Goal: Find specific page/section: Find specific page/section

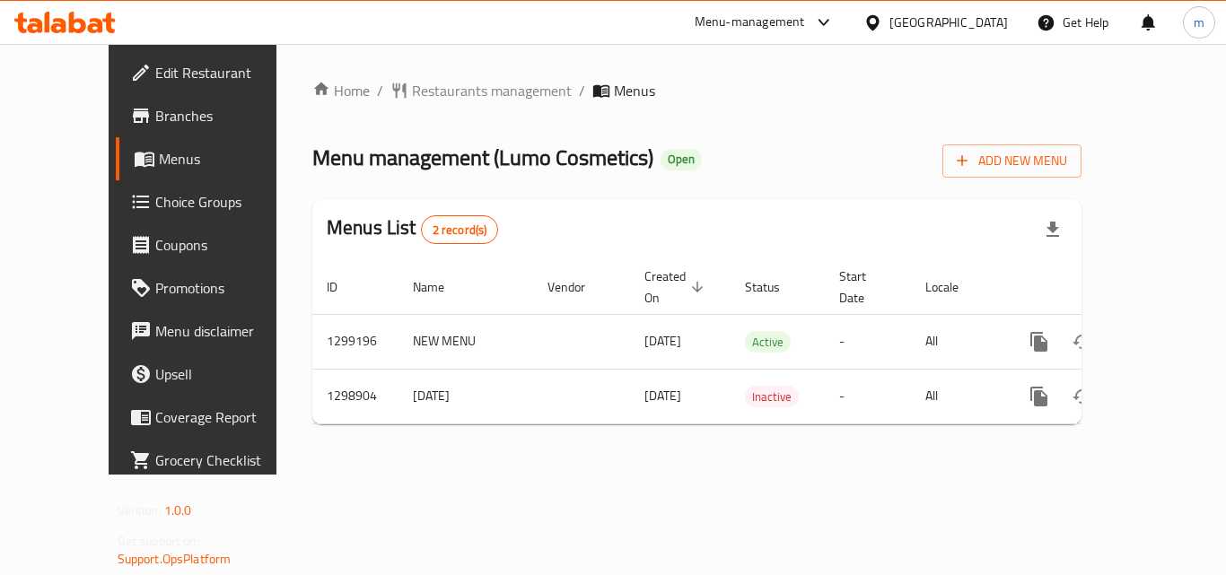
drag, startPoint x: 411, startPoint y: 63, endPoint x: 412, endPoint y: 76, distance: 13.5
click at [412, 75] on div "Home / Restaurants management / Menus Menu management ( Lumo Cosmetics ) Open A…" at bounding box center [696, 259] width 841 height 431
click at [412, 99] on span "Restaurants management" at bounding box center [492, 91] width 160 height 22
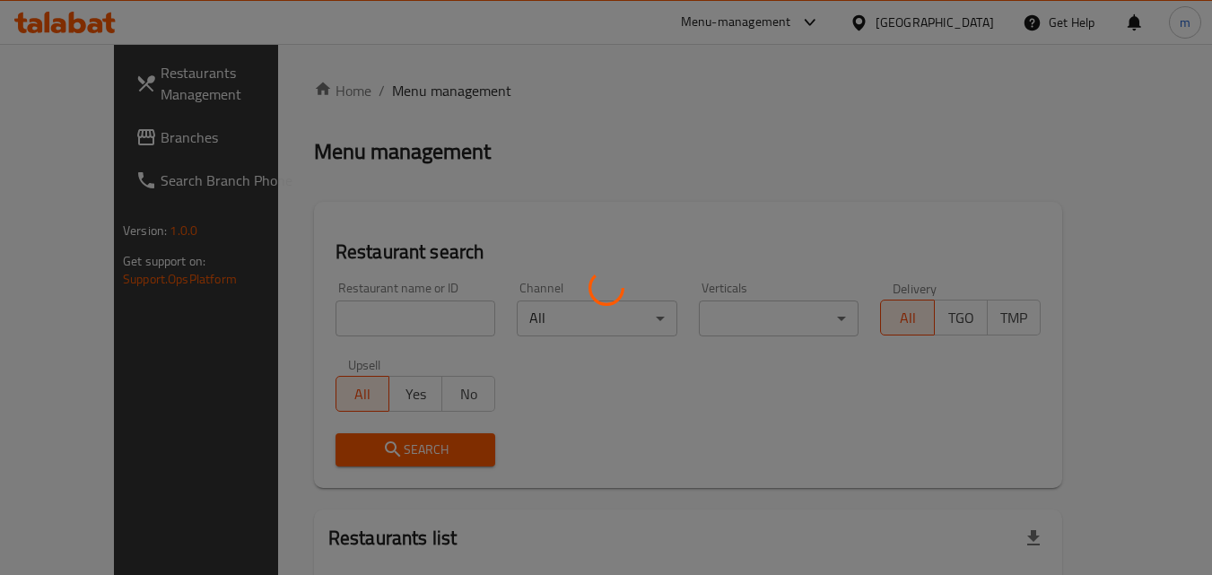
click at [335, 308] on div at bounding box center [606, 287] width 1212 height 575
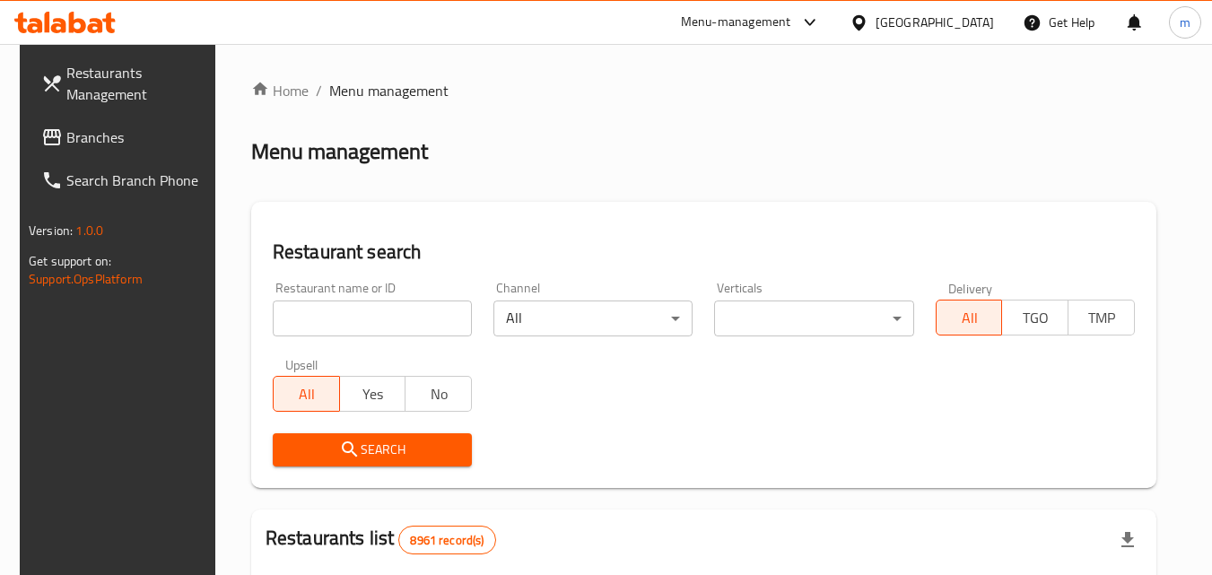
click at [335, 309] on input "search" at bounding box center [372, 319] width 199 height 36
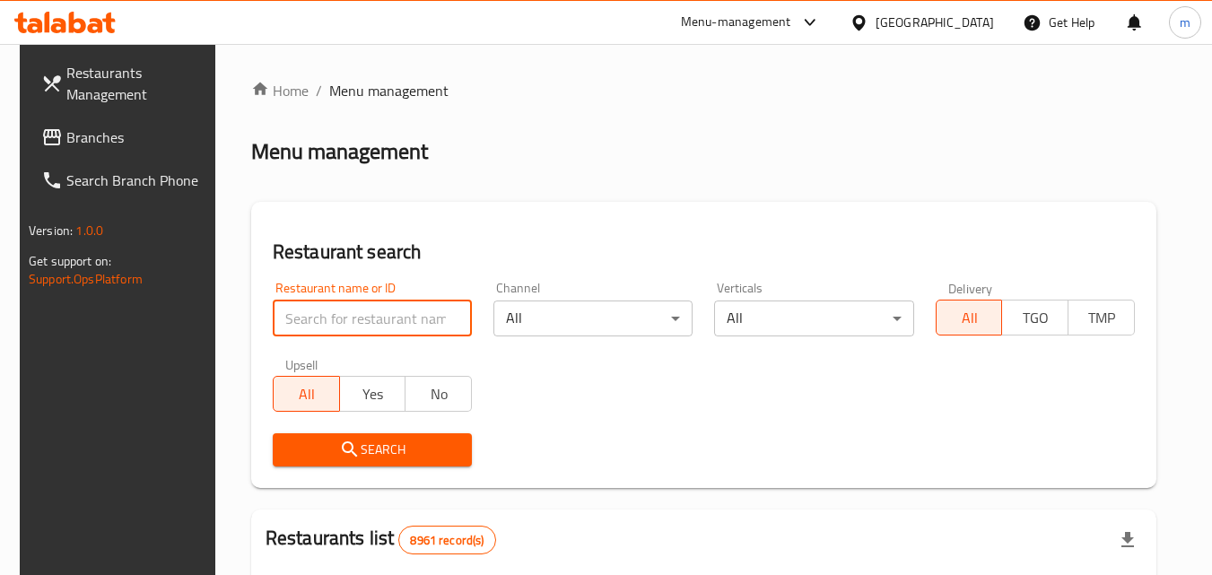
paste input "701112"
type input "701112"
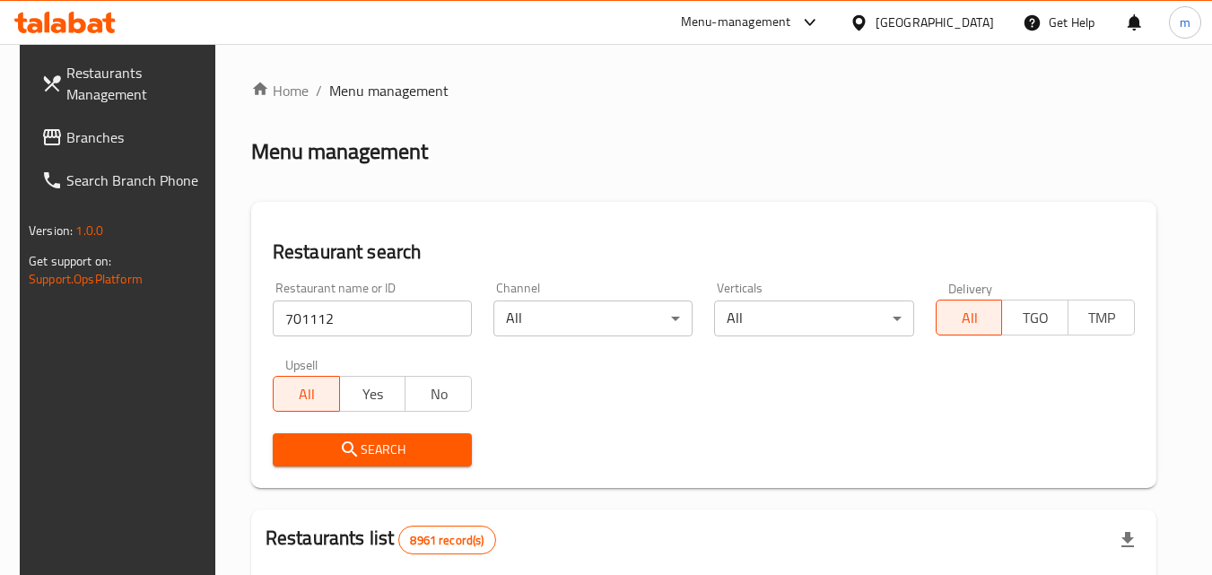
click at [428, 442] on span "Search" at bounding box center [372, 450] width 170 height 22
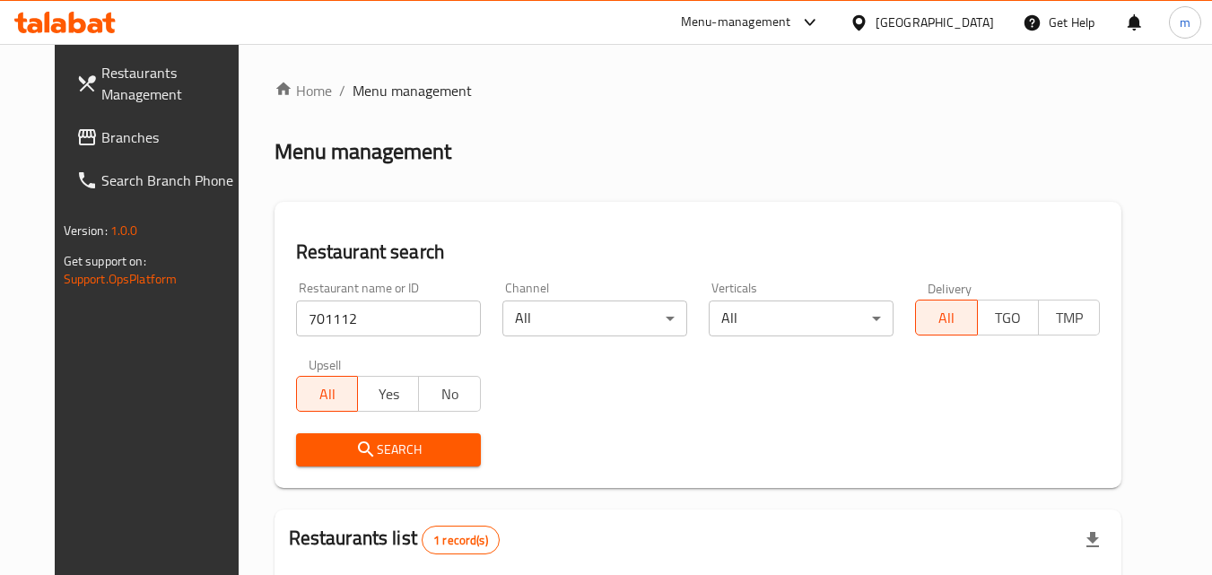
click at [438, 455] on span "Search" at bounding box center [388, 450] width 156 height 22
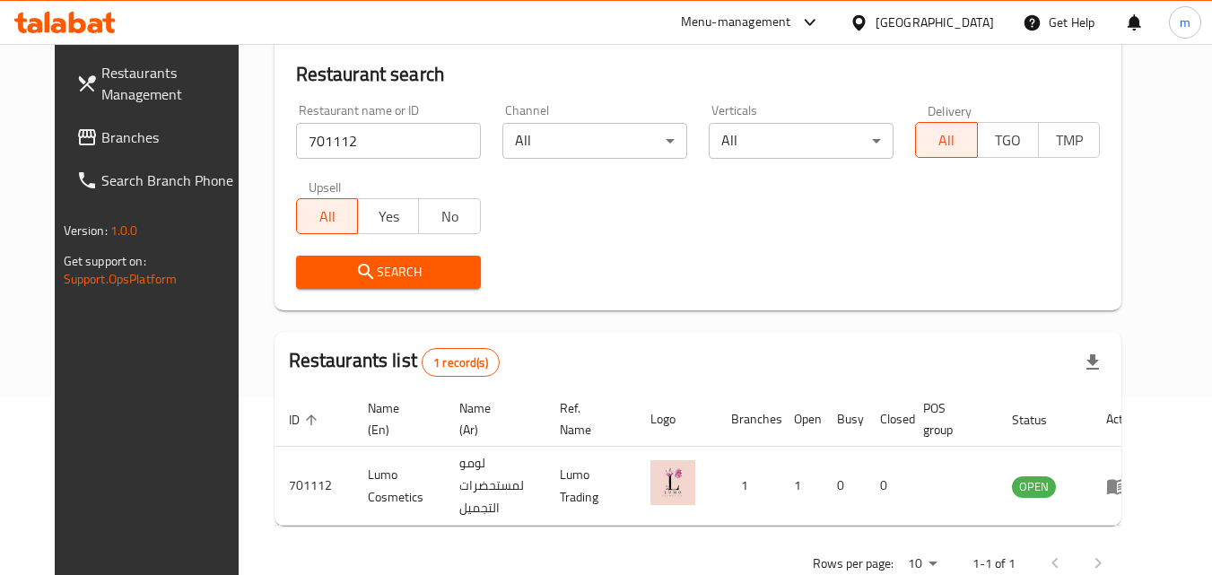
scroll to position [179, 0]
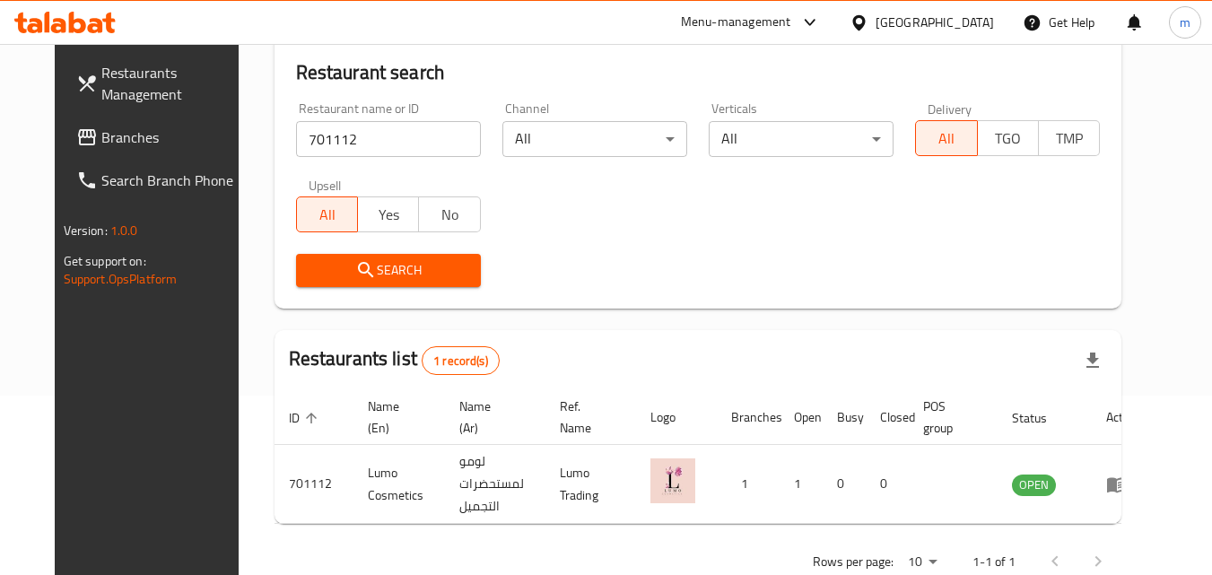
click at [397, 135] on input "701112" at bounding box center [388, 139] width 185 height 36
click at [977, 26] on div "[GEOGRAPHIC_DATA]" at bounding box center [935, 23] width 118 height 20
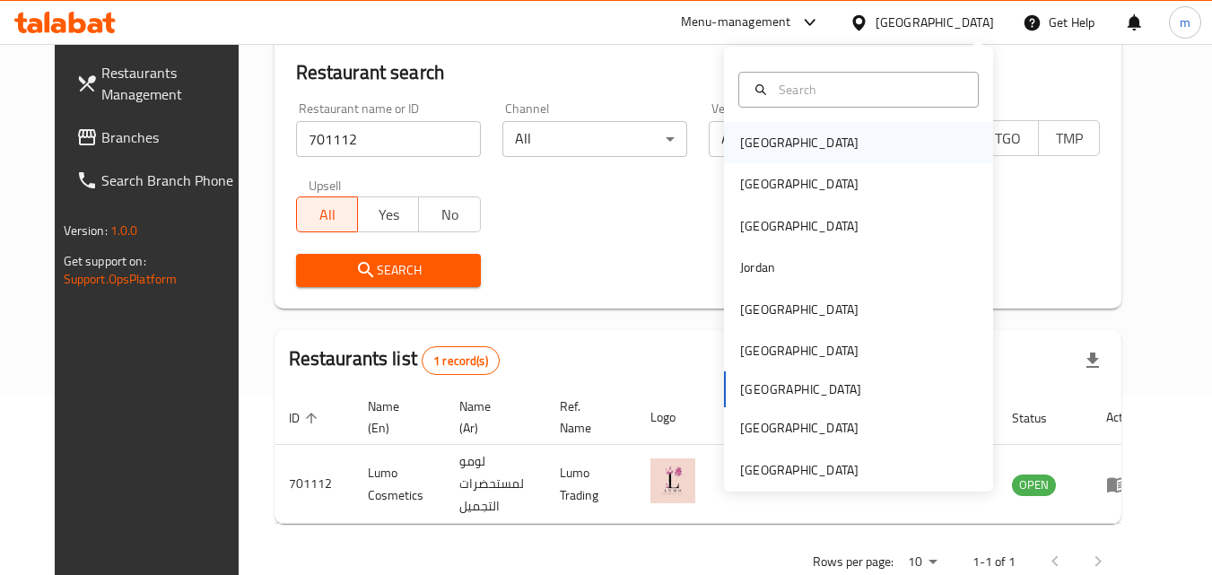
click at [770, 135] on div "[GEOGRAPHIC_DATA]" at bounding box center [799, 142] width 147 height 41
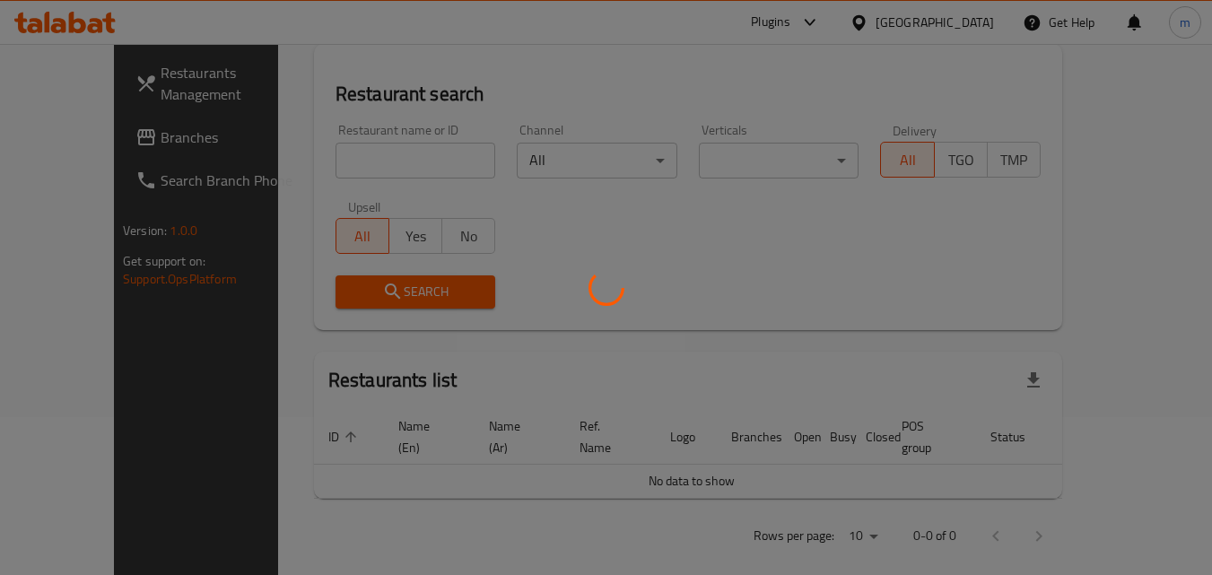
scroll to position [179, 0]
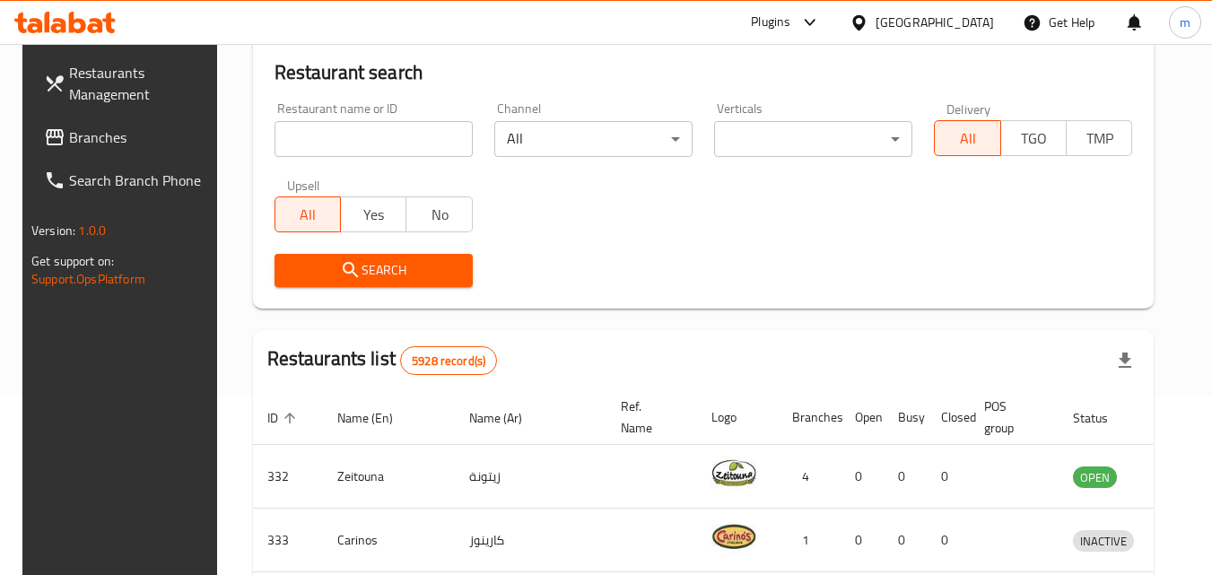
click at [44, 128] on icon at bounding box center [55, 138] width 22 height 22
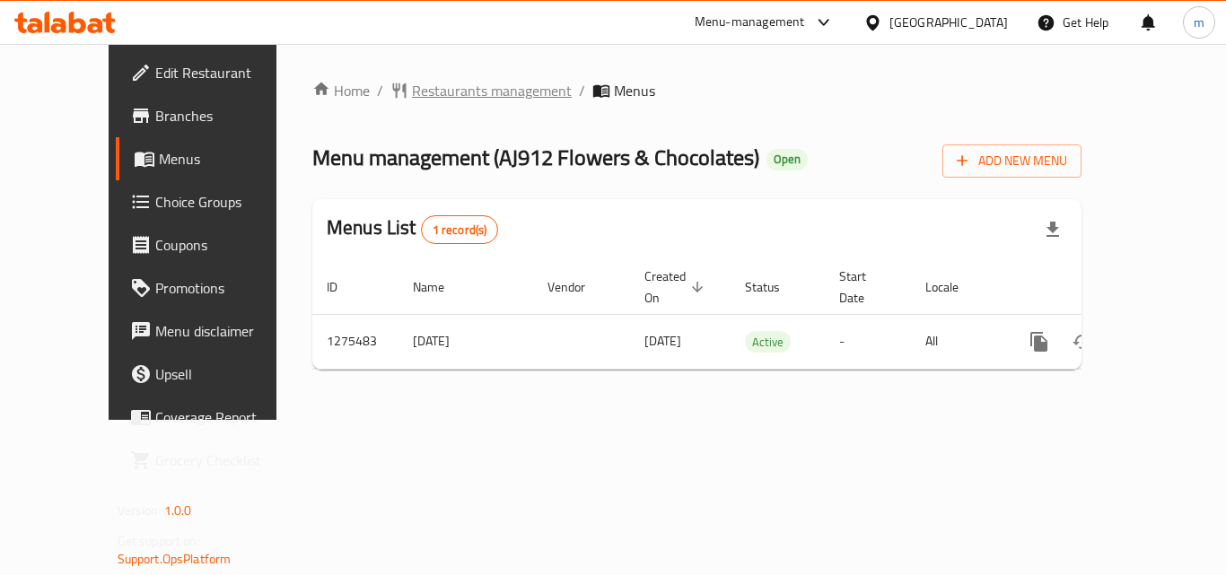
click at [412, 89] on span "Restaurants management" at bounding box center [492, 91] width 160 height 22
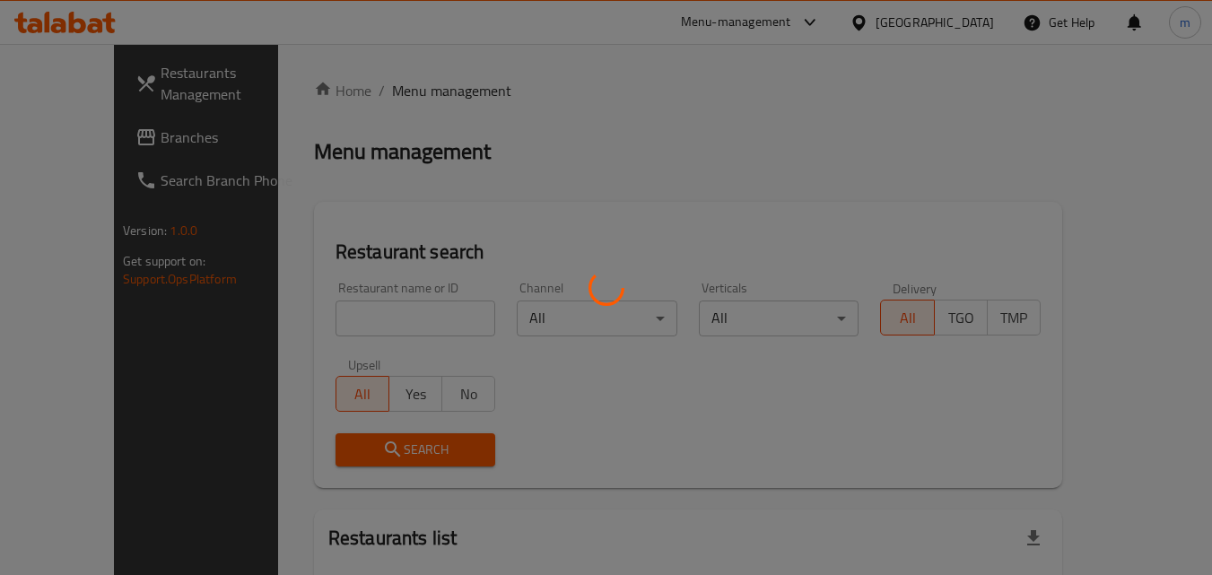
click at [343, 298] on div at bounding box center [606, 287] width 1212 height 575
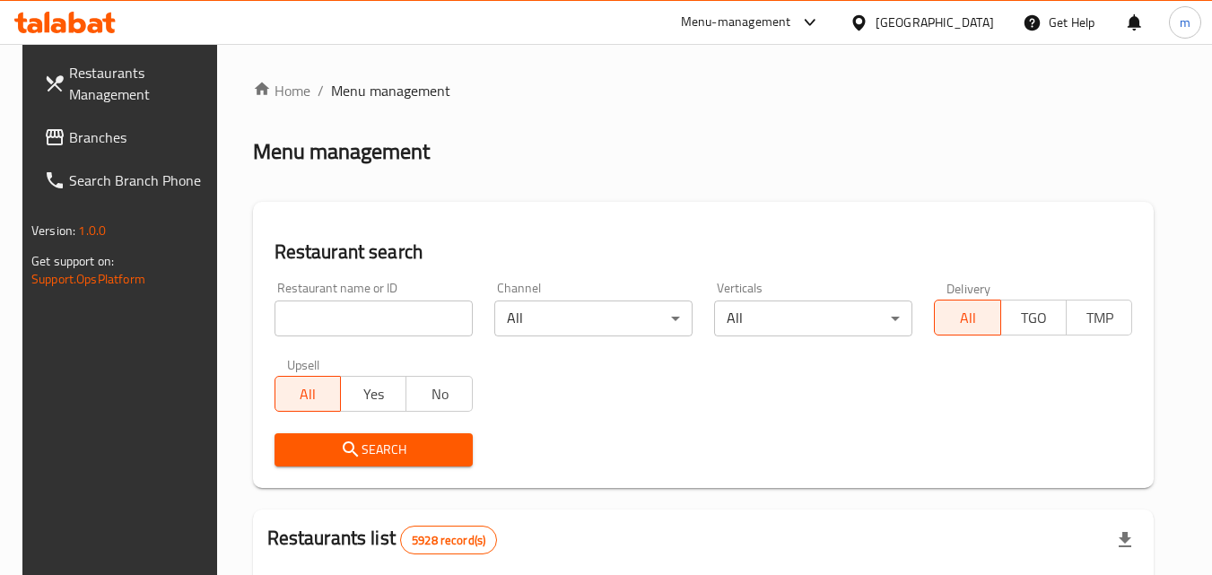
click at [336, 310] on input "search" at bounding box center [374, 319] width 198 height 36
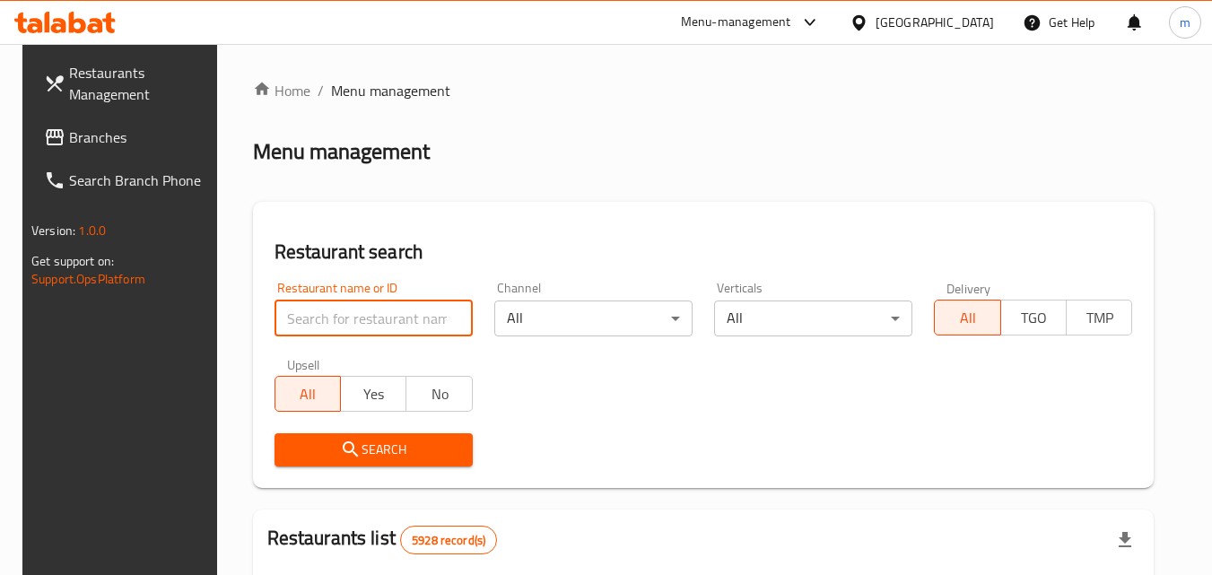
paste input "691540"
type input "691540"
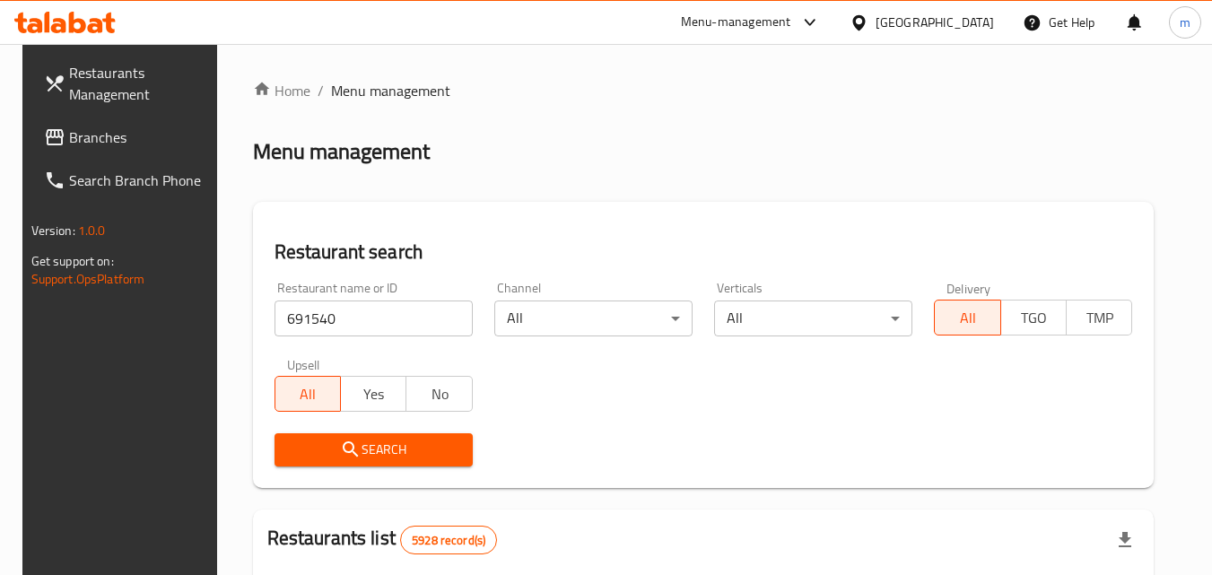
drag, startPoint x: 353, startPoint y: 450, endPoint x: 362, endPoint y: 441, distance: 12.1
click at [362, 441] on span "Search" at bounding box center [374, 450] width 170 height 22
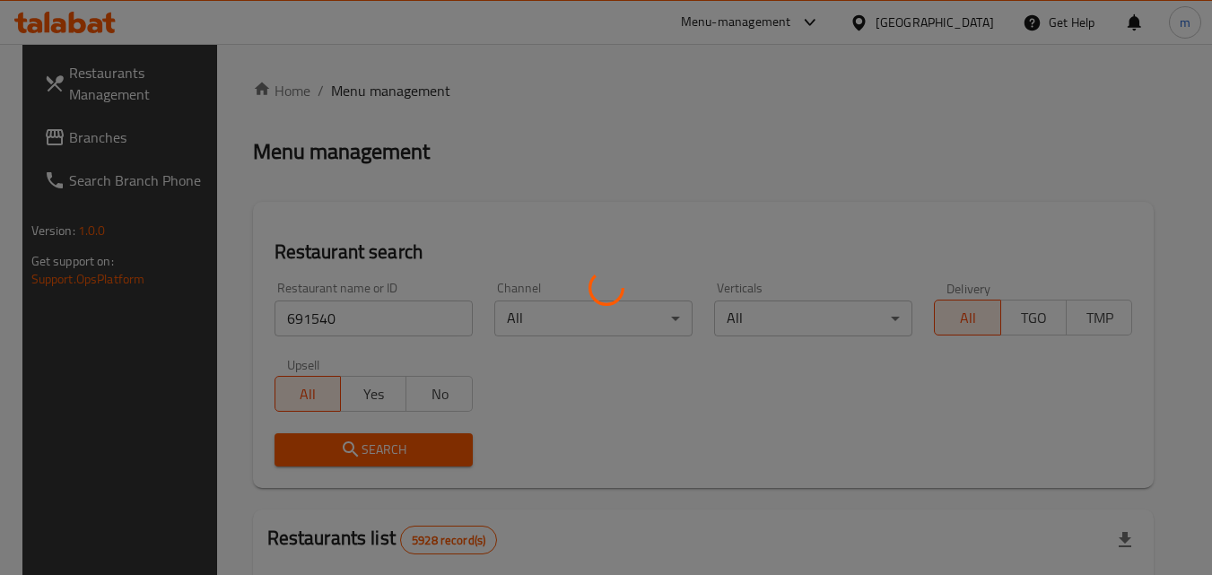
click at [366, 438] on div at bounding box center [606, 287] width 1212 height 575
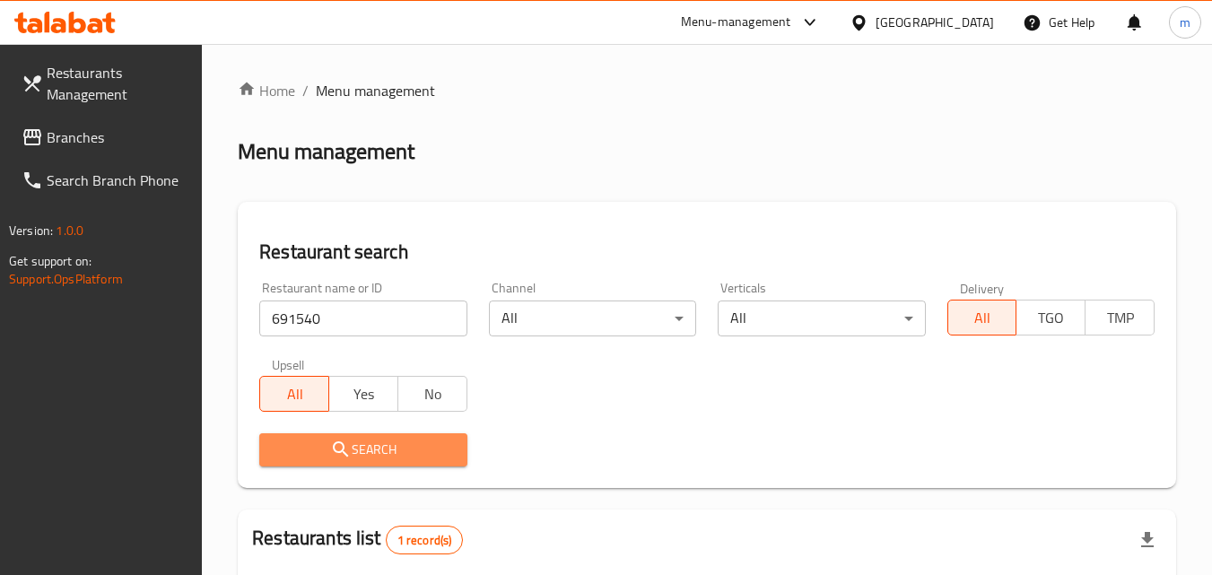
click at [364, 445] on span "Search" at bounding box center [363, 450] width 179 height 22
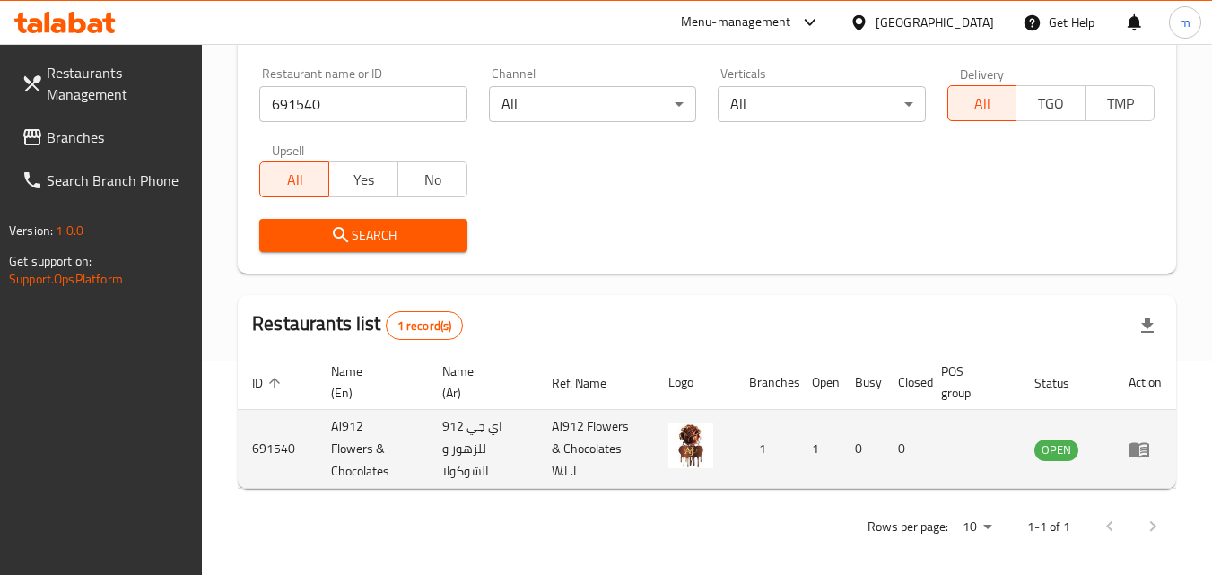
scroll to position [225, 0]
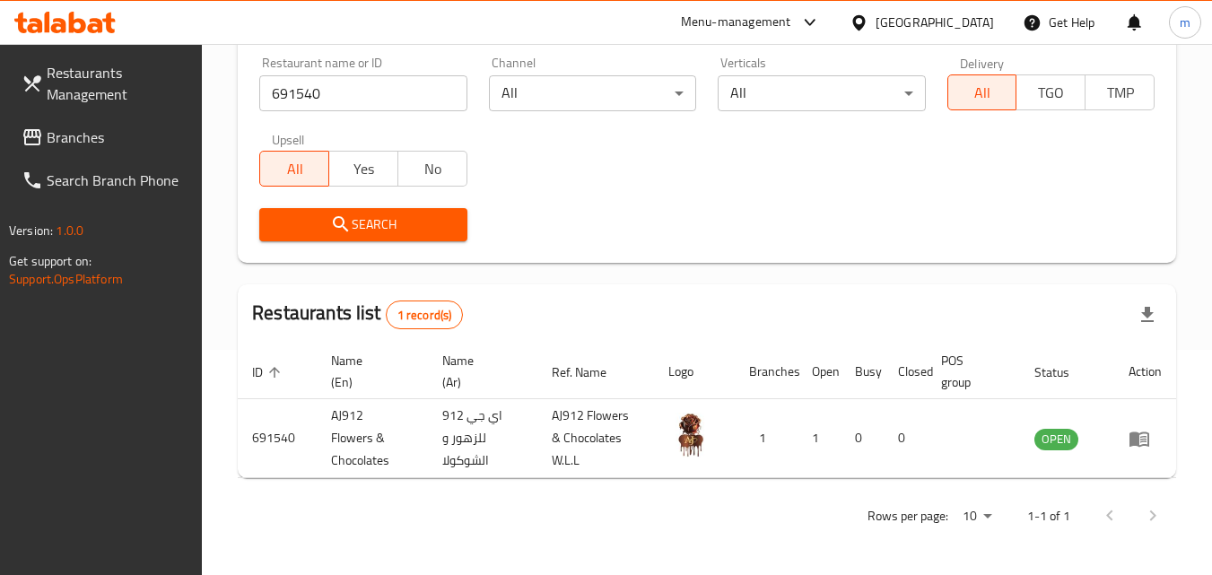
click at [966, 22] on div "[GEOGRAPHIC_DATA]" at bounding box center [935, 23] width 118 height 20
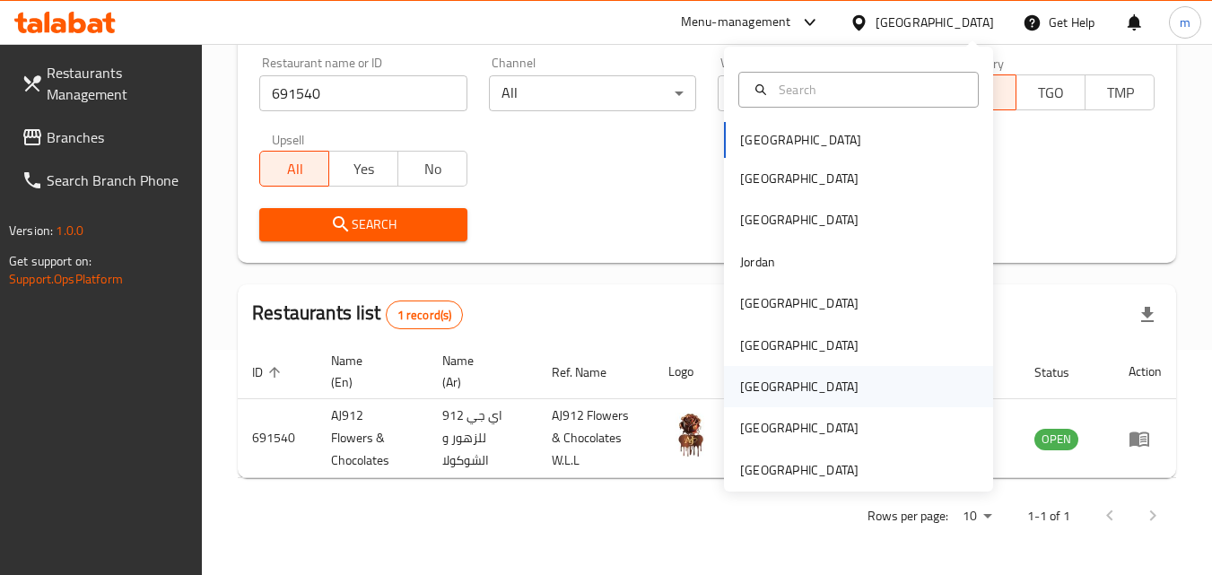
click at [726, 394] on div "[GEOGRAPHIC_DATA]" at bounding box center [799, 386] width 147 height 41
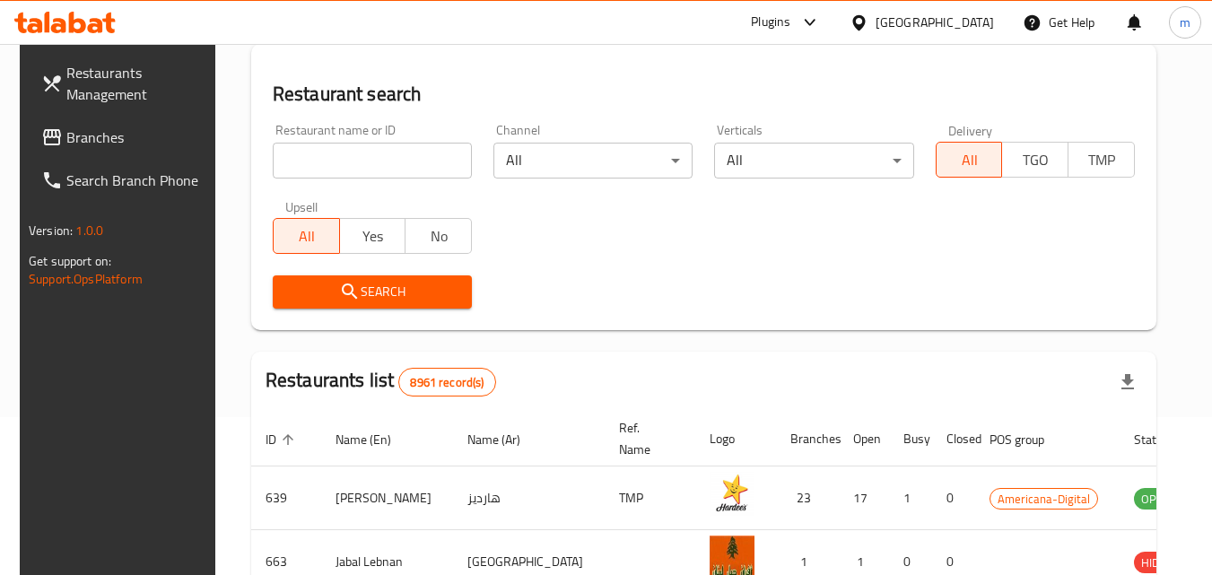
scroll to position [225, 0]
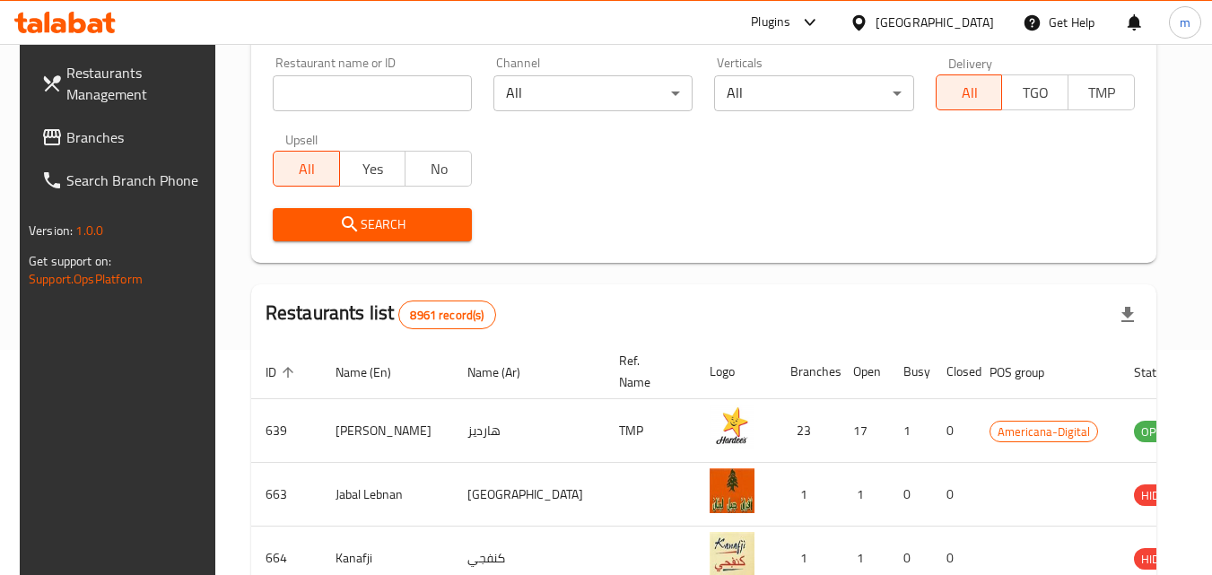
click at [95, 116] on ul "Restaurants Management Branches Search Branch Phone" at bounding box center [114, 126] width 216 height 151
click at [108, 129] on span "Branches" at bounding box center [137, 138] width 142 height 22
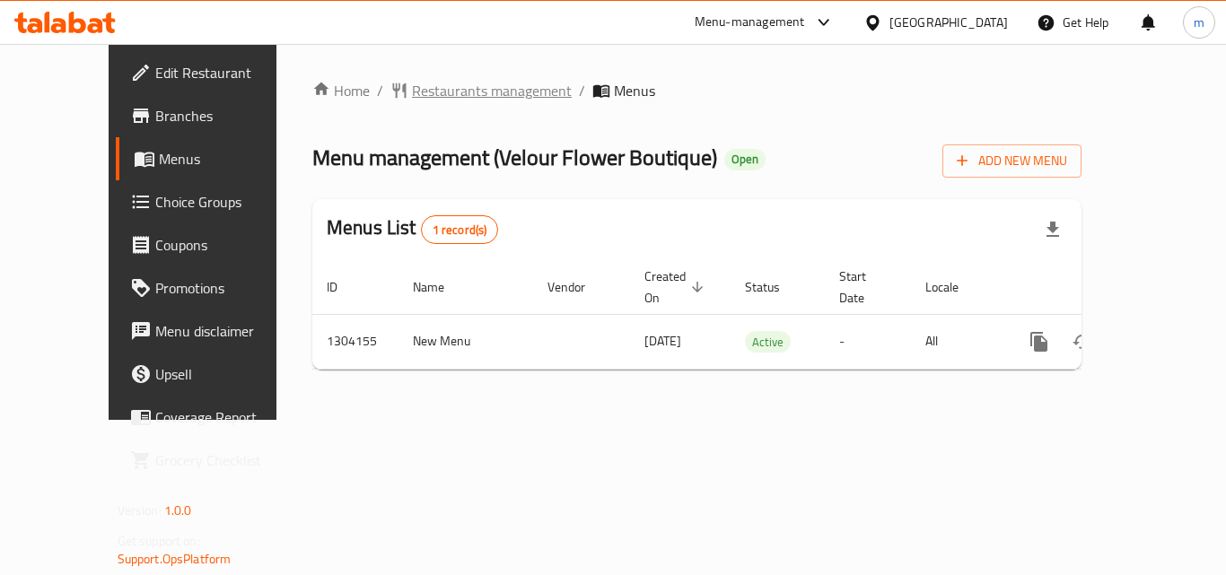
click at [439, 92] on span "Restaurants management" at bounding box center [492, 91] width 160 height 22
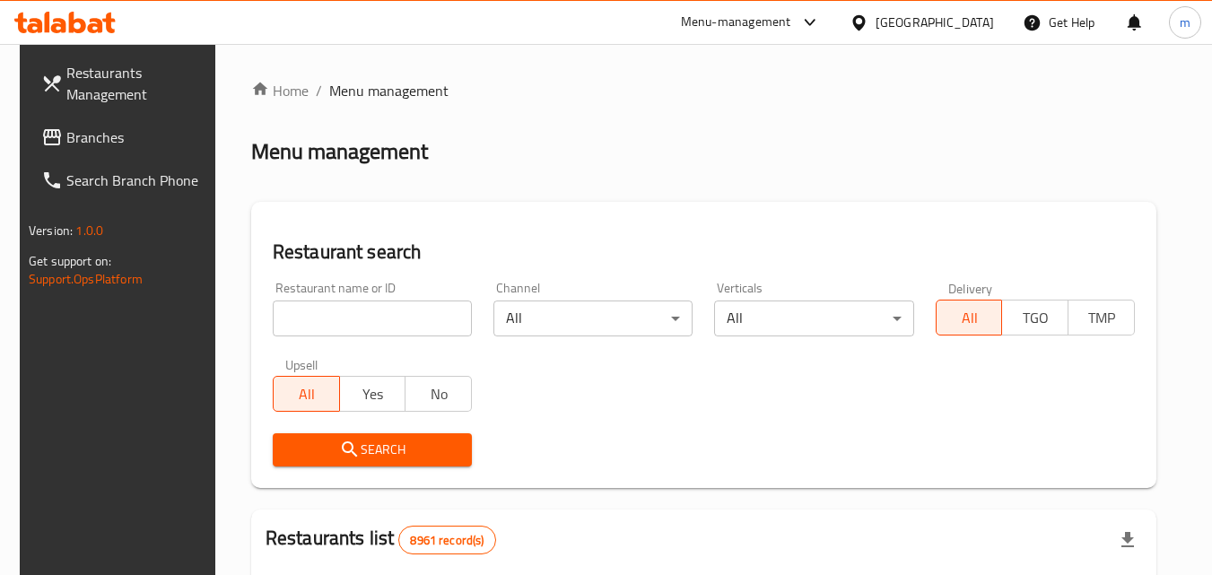
click at [305, 311] on div at bounding box center [606, 287] width 1212 height 575
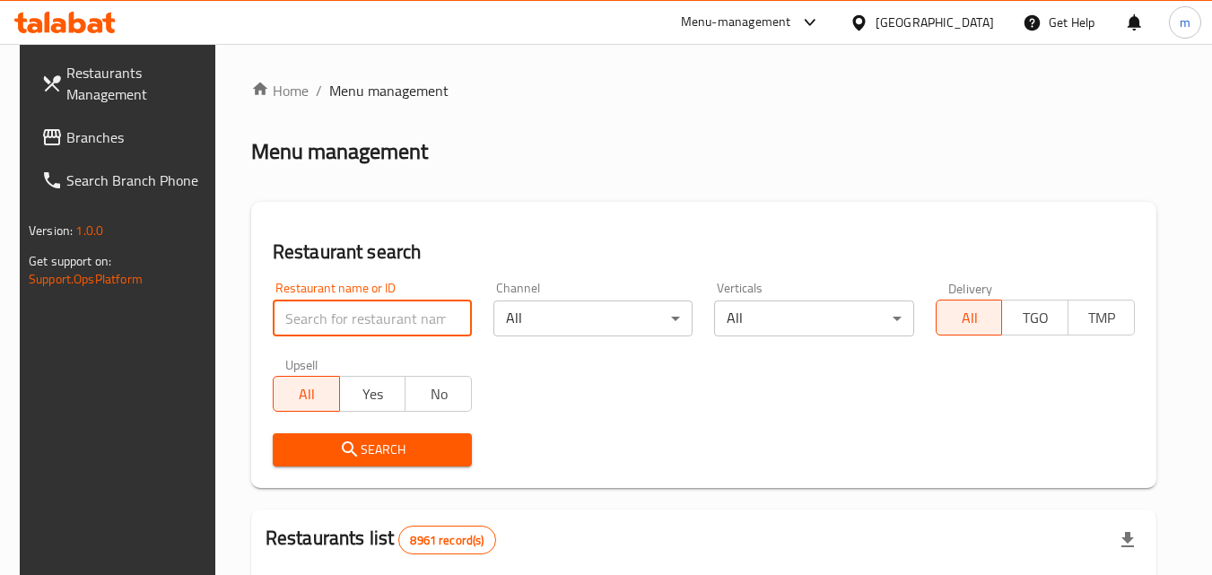
click at [305, 311] on input "search" at bounding box center [372, 319] width 199 height 36
paste input "703085"
type input "703085"
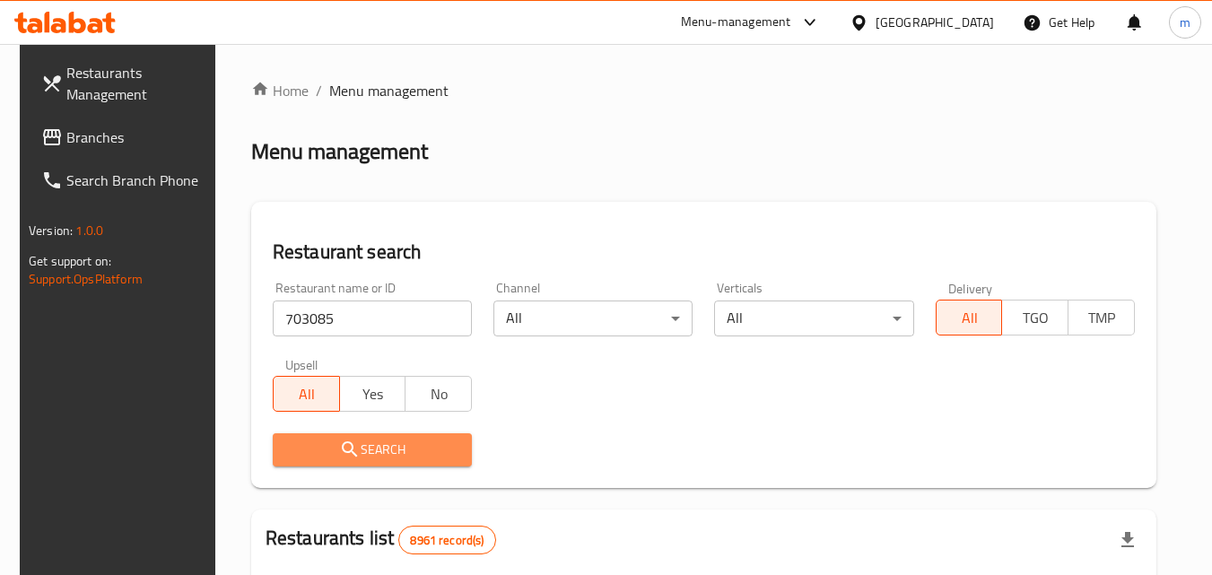
click at [343, 440] on icon "submit" at bounding box center [350, 450] width 22 height 22
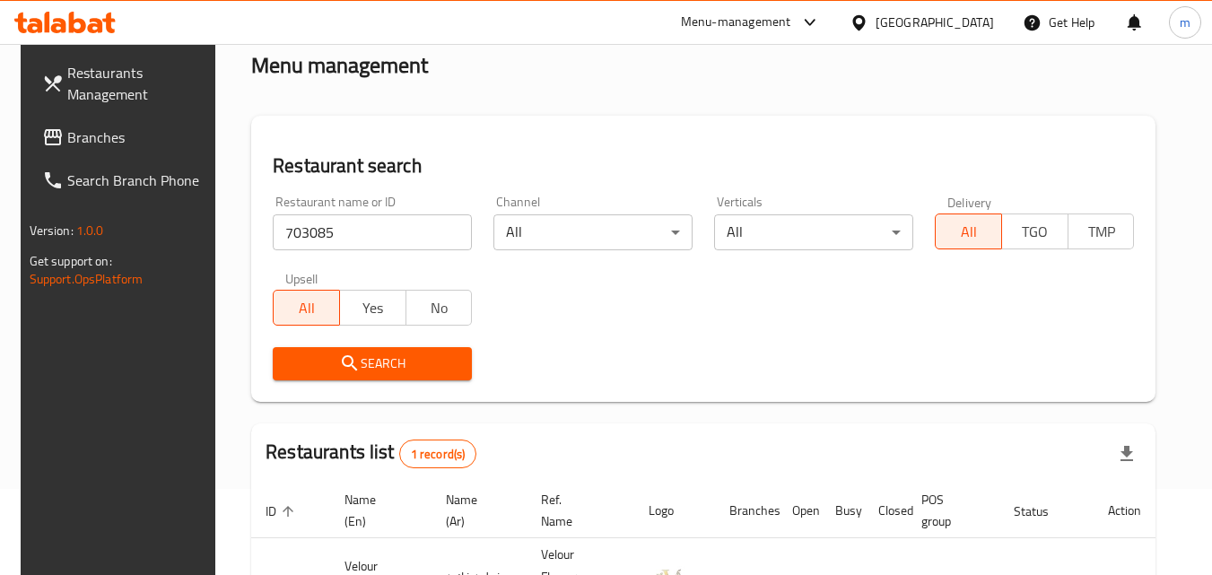
scroll to position [225, 0]
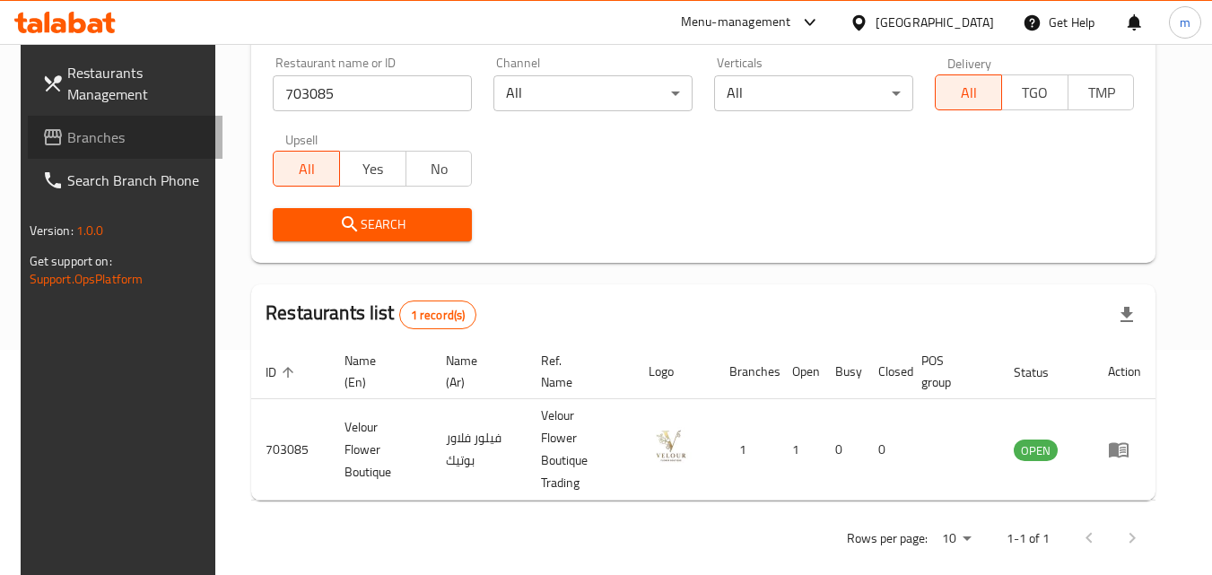
click at [74, 133] on span "Branches" at bounding box center [138, 138] width 142 height 22
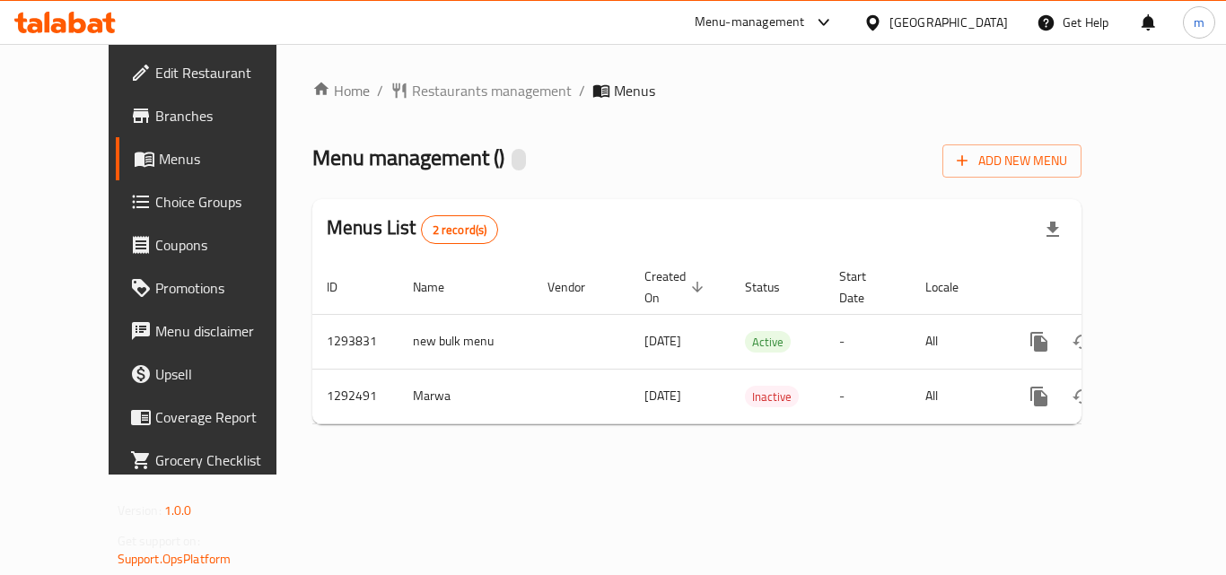
click at [382, 89] on div at bounding box center [613, 287] width 1226 height 575
click at [412, 89] on span "Restaurants management" at bounding box center [492, 91] width 160 height 22
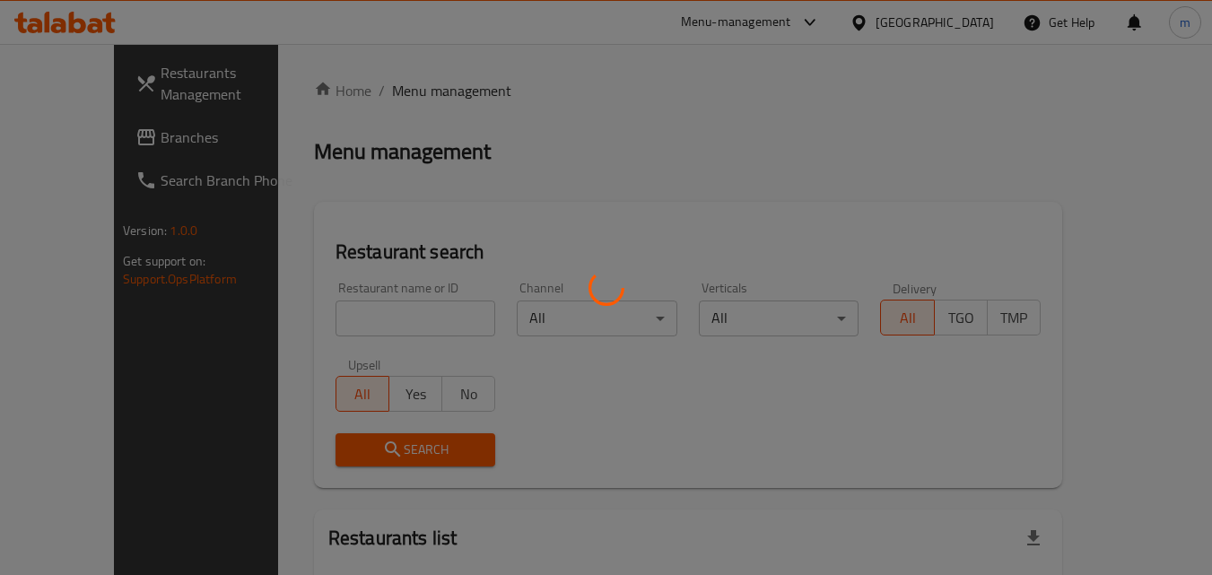
click at [364, 302] on div at bounding box center [606, 287] width 1212 height 575
click at [367, 325] on div at bounding box center [606, 287] width 1212 height 575
click at [358, 313] on div at bounding box center [606, 287] width 1212 height 575
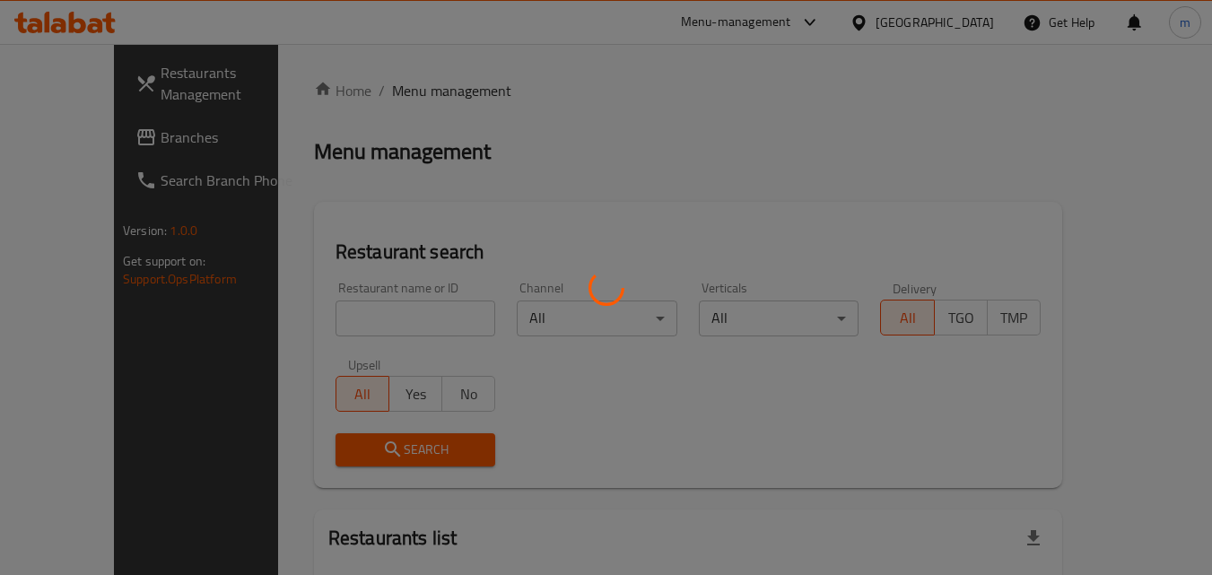
click at [358, 313] on div at bounding box center [606, 287] width 1212 height 575
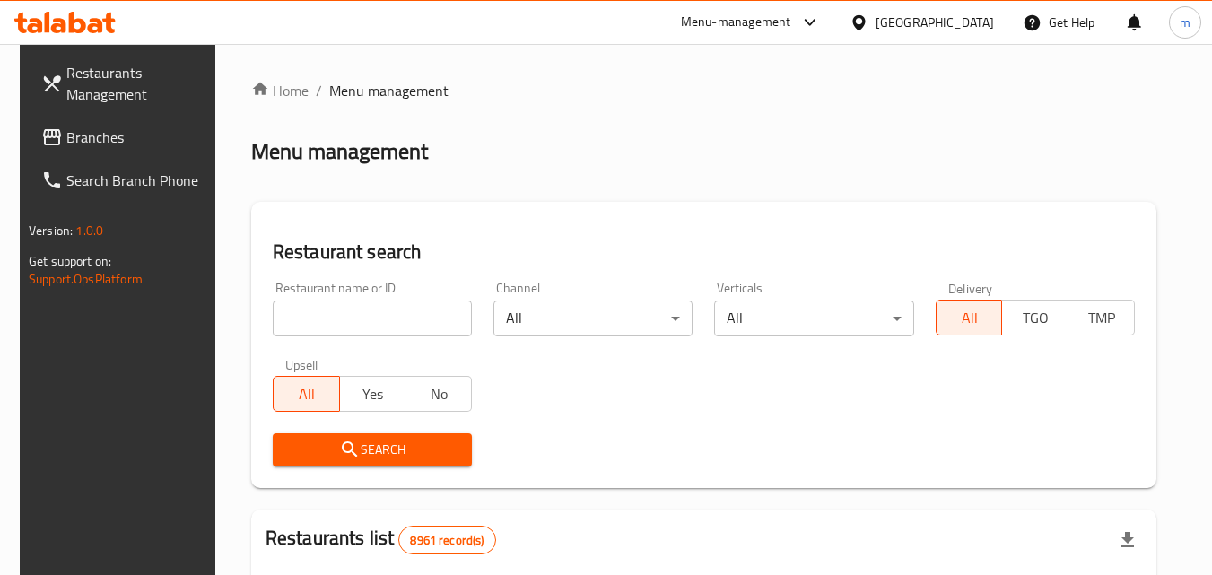
click at [345, 317] on input "search" at bounding box center [372, 319] width 199 height 36
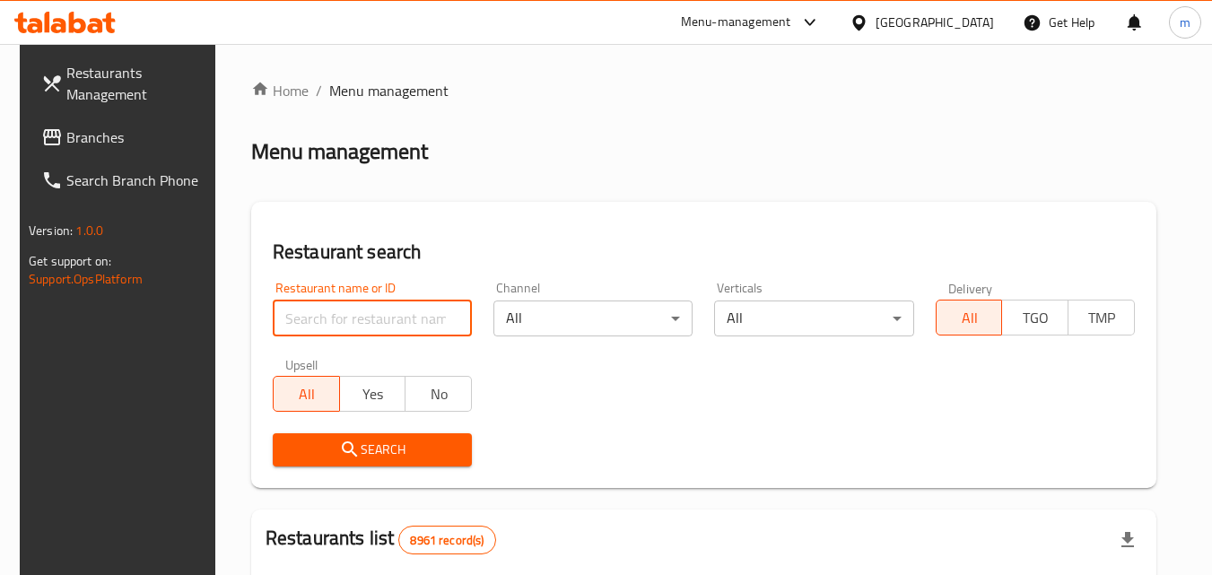
paste input "699001"
type input "699001"
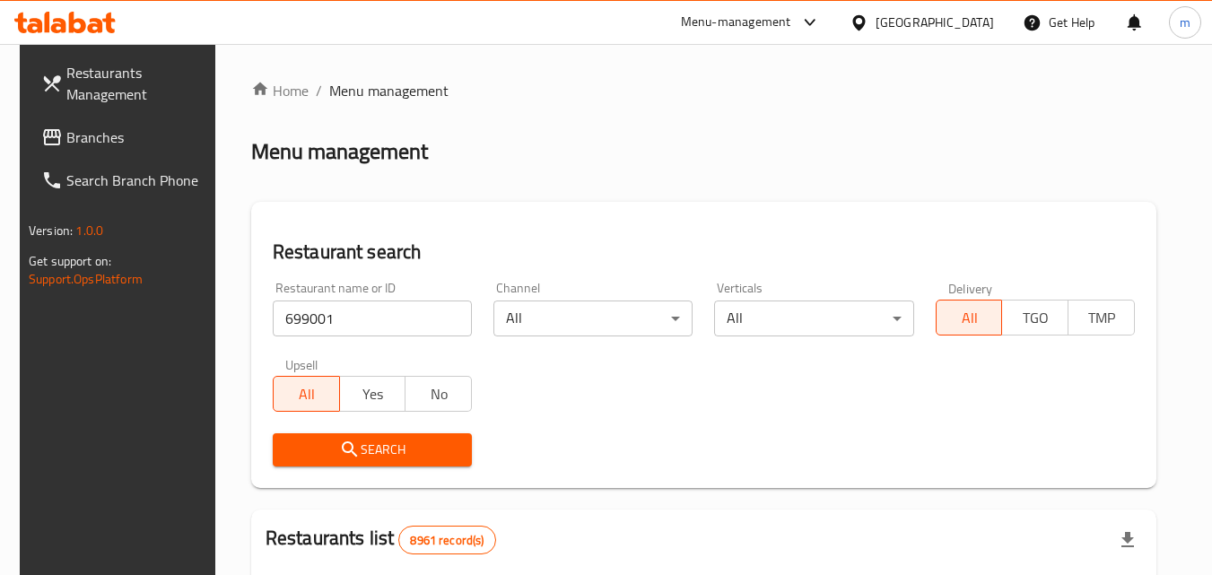
click at [378, 448] on span "Search" at bounding box center [372, 450] width 170 height 22
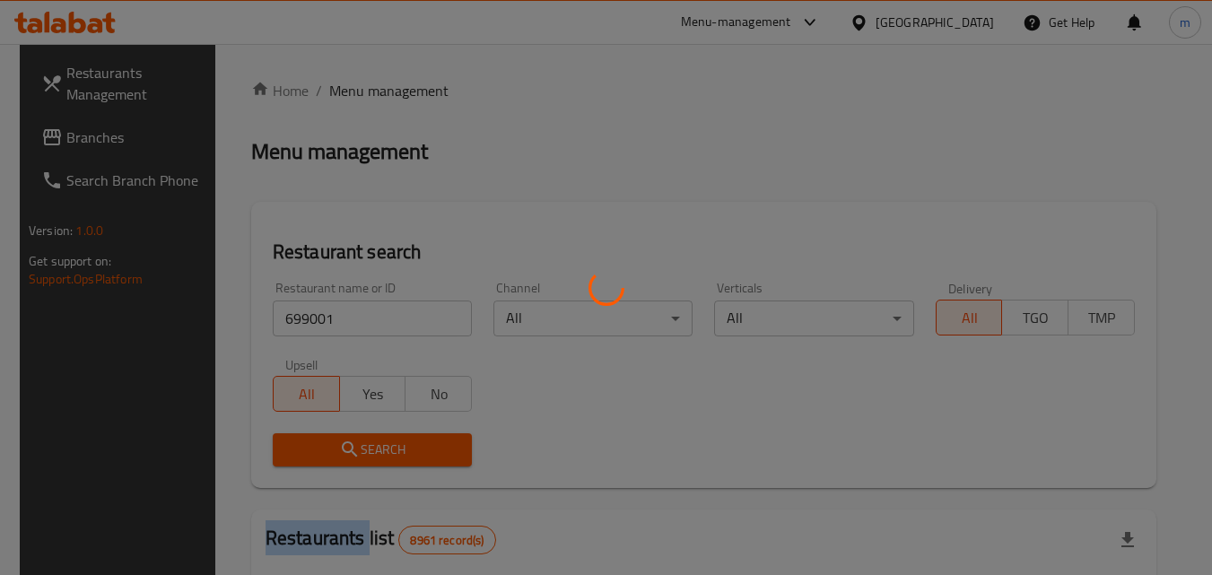
click at [377, 448] on div at bounding box center [606, 287] width 1212 height 575
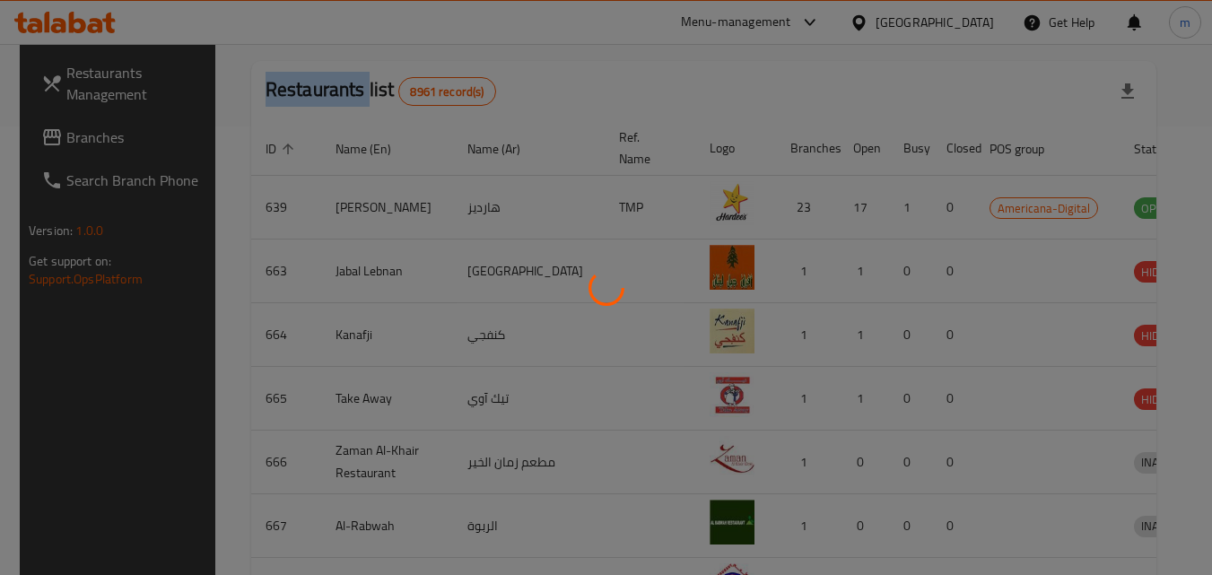
scroll to position [210, 0]
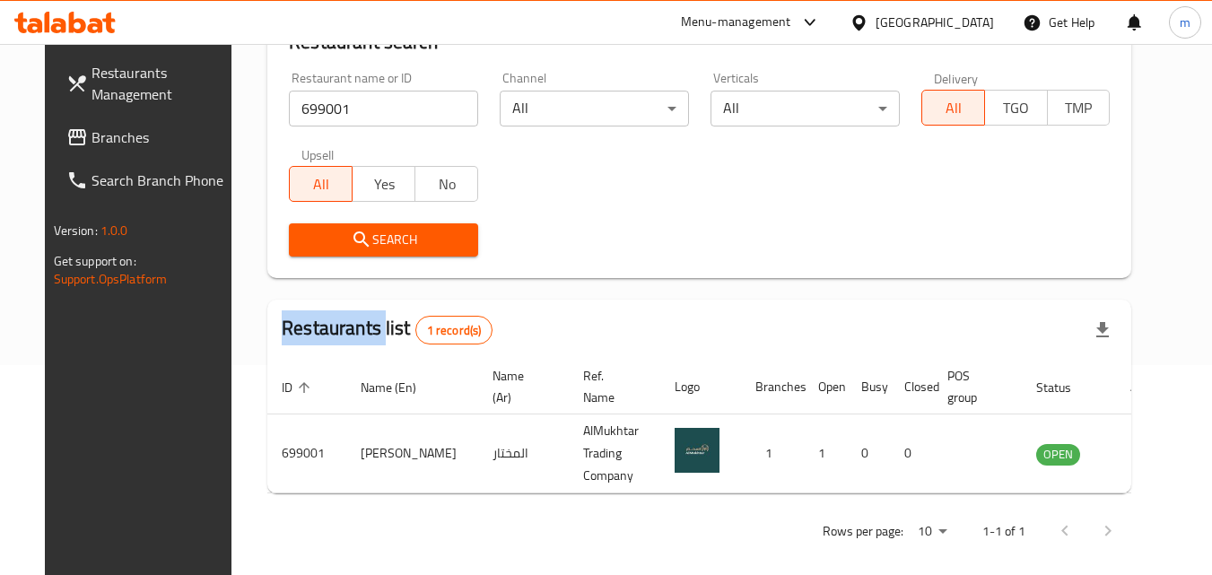
click at [868, 31] on icon at bounding box center [859, 22] width 19 height 19
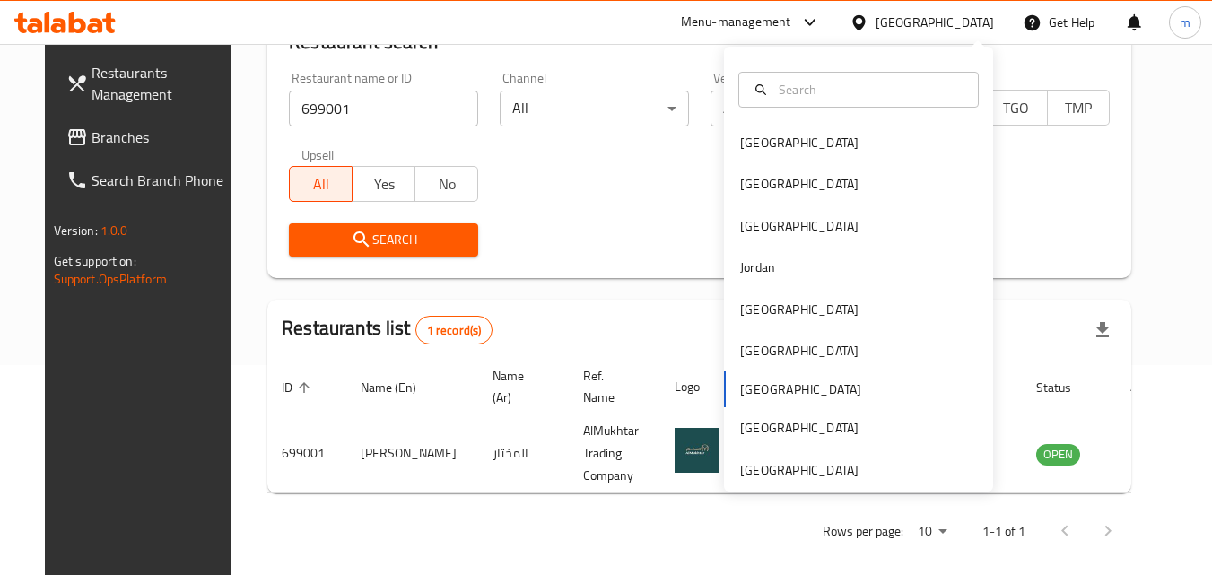
click at [793, 481] on div "Bahrain Egypt Iraq Jordan Kuwait Oman Qatar Saudi Arabia United Arab Emirates" at bounding box center [858, 269] width 269 height 445
click at [802, 467] on div "[GEOGRAPHIC_DATA]" at bounding box center [799, 470] width 118 height 20
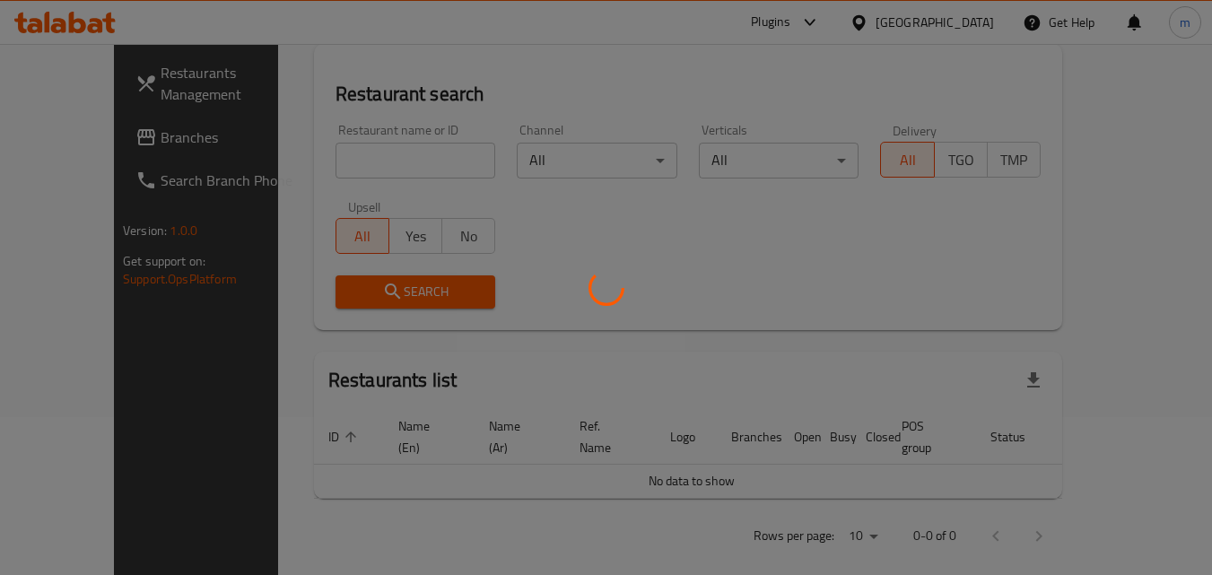
scroll to position [210, 0]
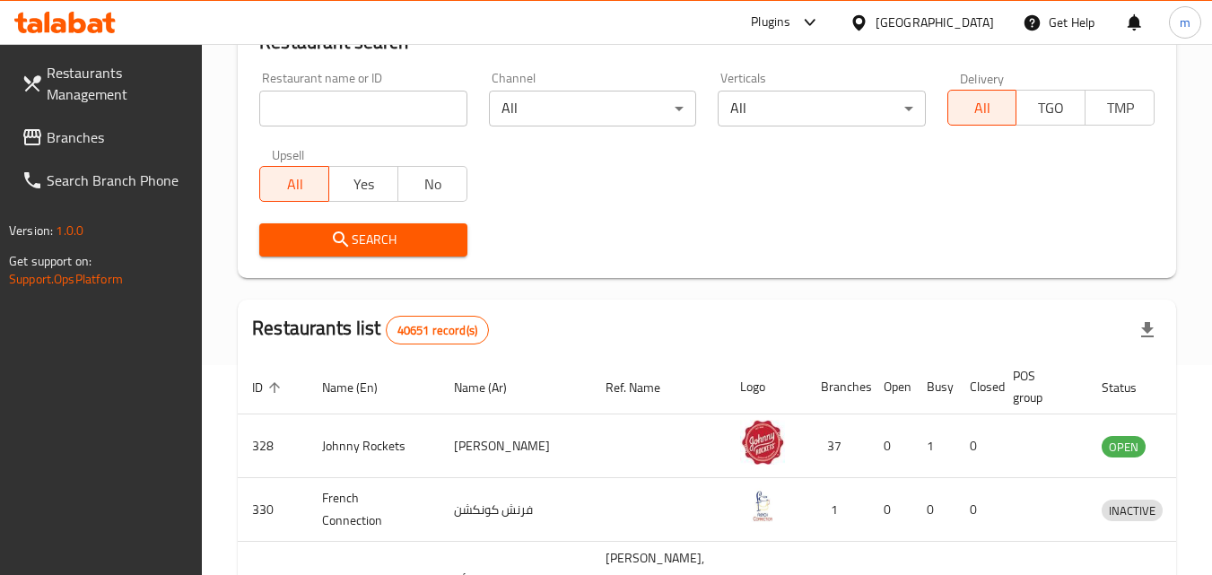
click at [41, 130] on icon at bounding box center [33, 138] width 22 height 22
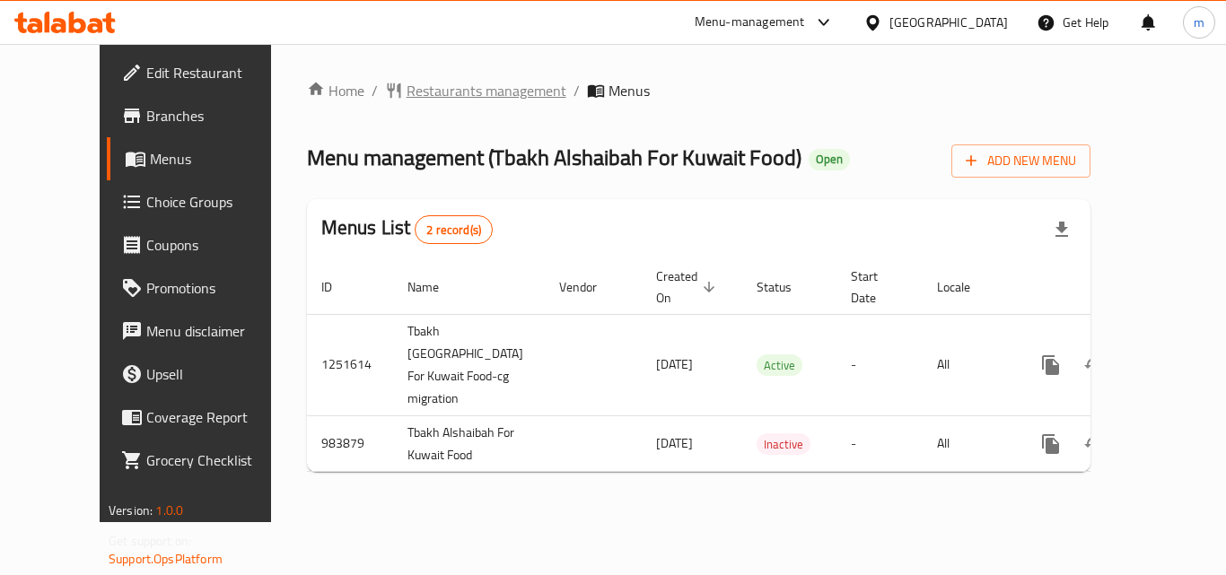
click at [433, 83] on span "Restaurants management" at bounding box center [486, 91] width 160 height 22
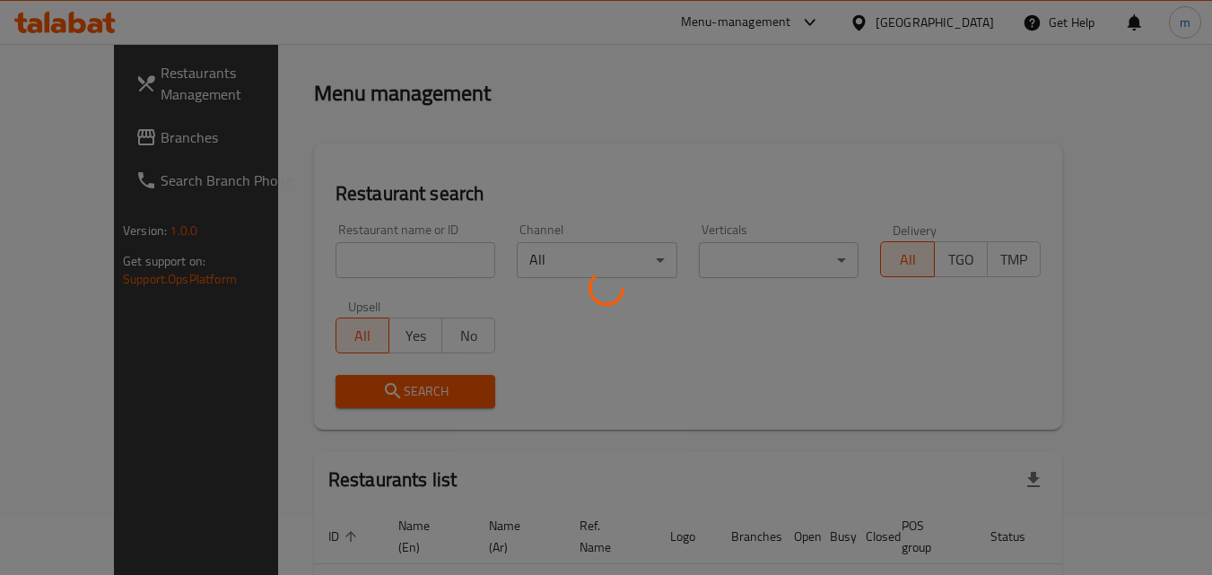
scroll to position [90, 0]
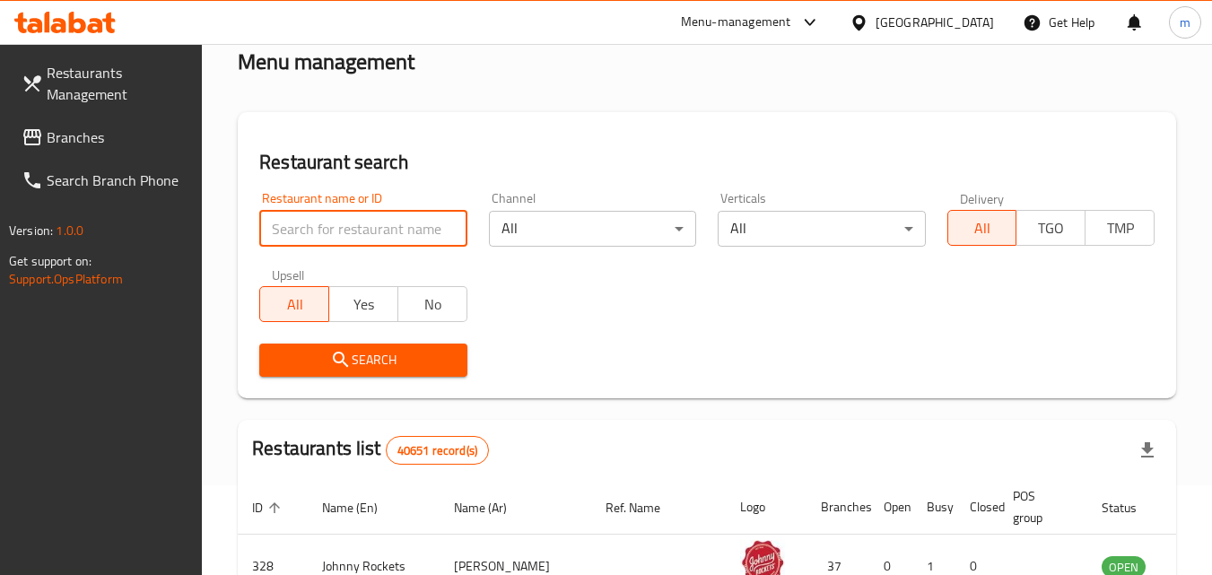
click at [364, 237] on input "search" at bounding box center [362, 229] width 207 height 36
paste input "660188"
type input "660188"
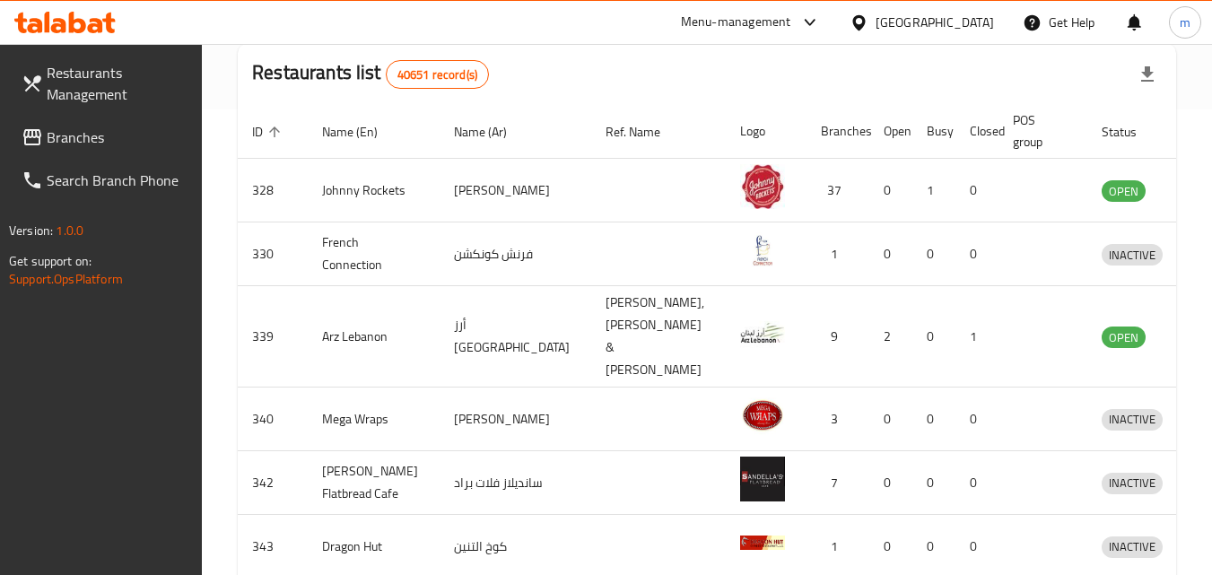
scroll to position [359, 0]
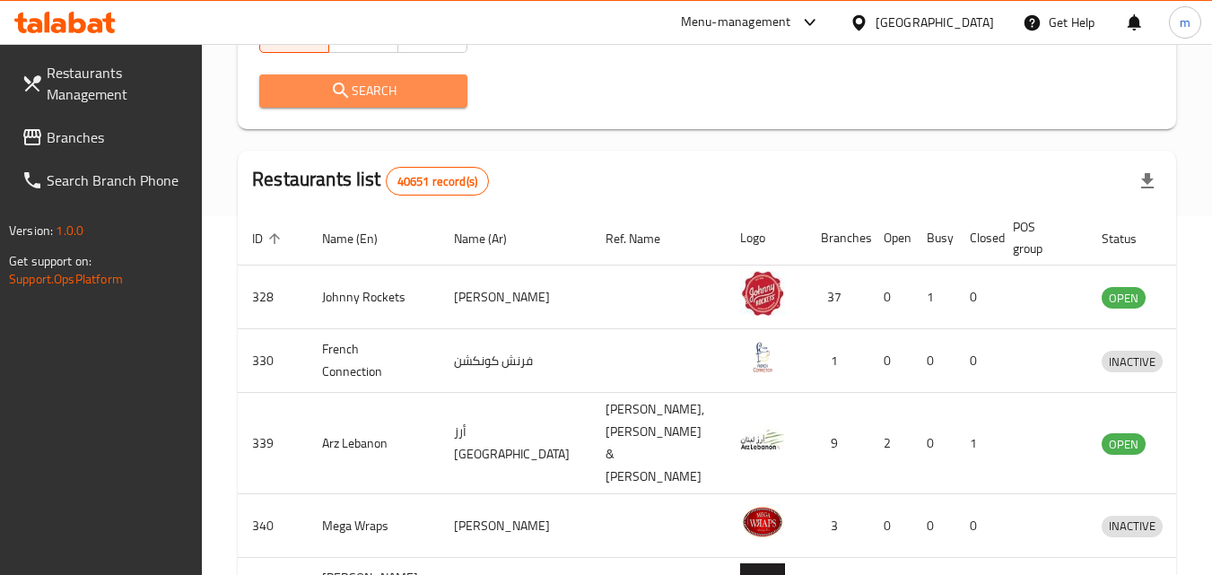
click at [357, 81] on span "Search" at bounding box center [363, 91] width 179 height 22
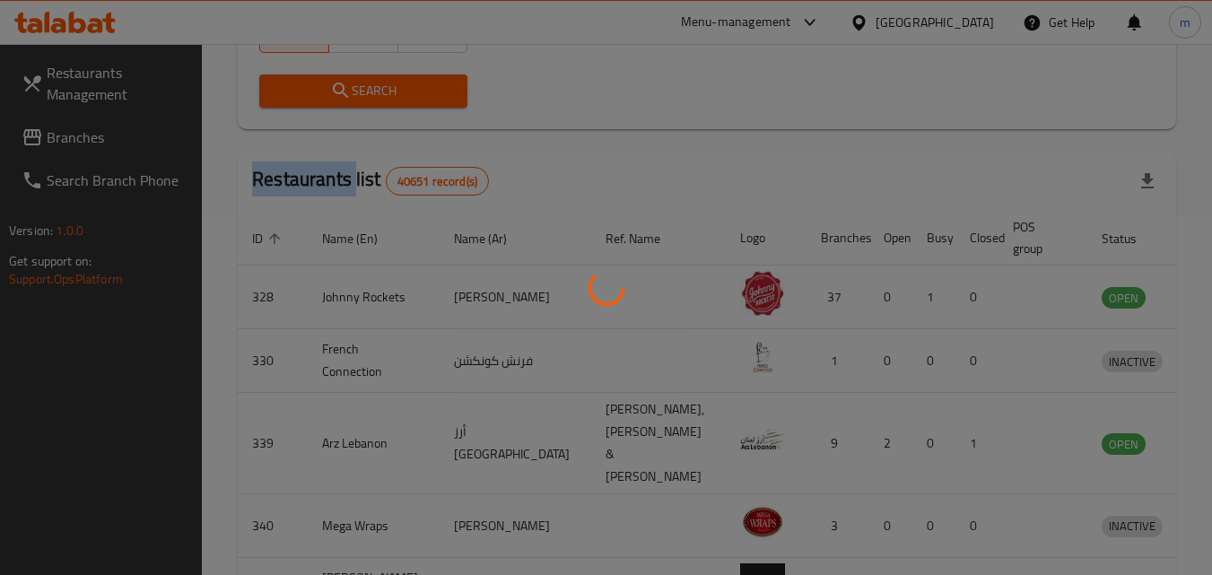
click at [357, 81] on div at bounding box center [606, 287] width 1212 height 575
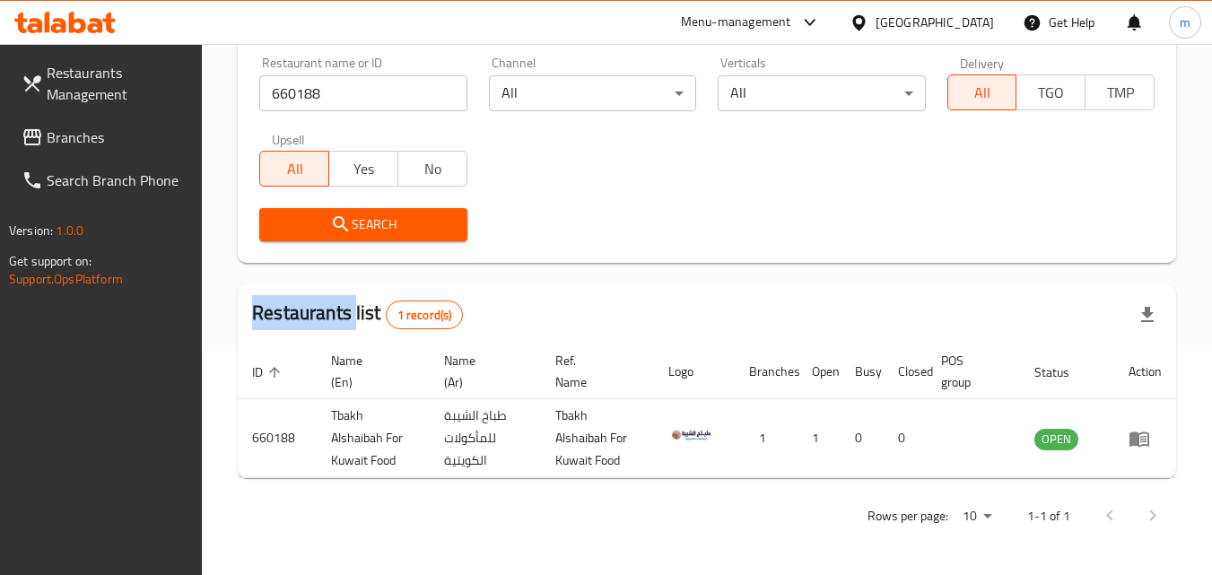
scroll to position [225, 0]
click at [921, 11] on div "United Arab Emirates" at bounding box center [921, 22] width 173 height 43
click at [912, 24] on div "[GEOGRAPHIC_DATA]" at bounding box center [935, 23] width 118 height 20
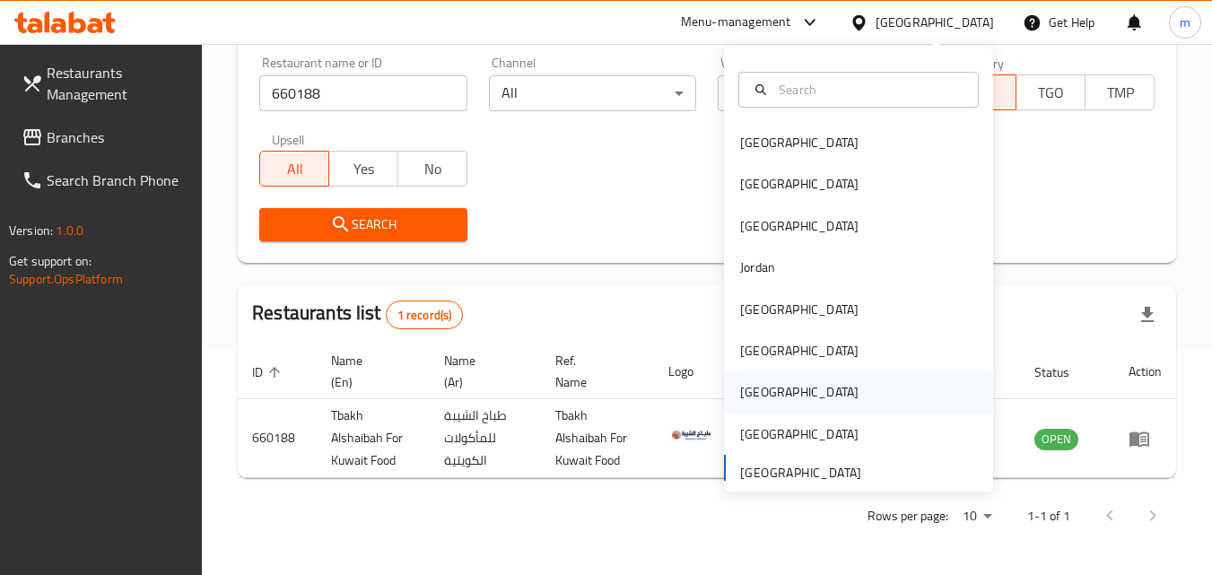
click at [766, 394] on div "[GEOGRAPHIC_DATA]" at bounding box center [799, 391] width 147 height 41
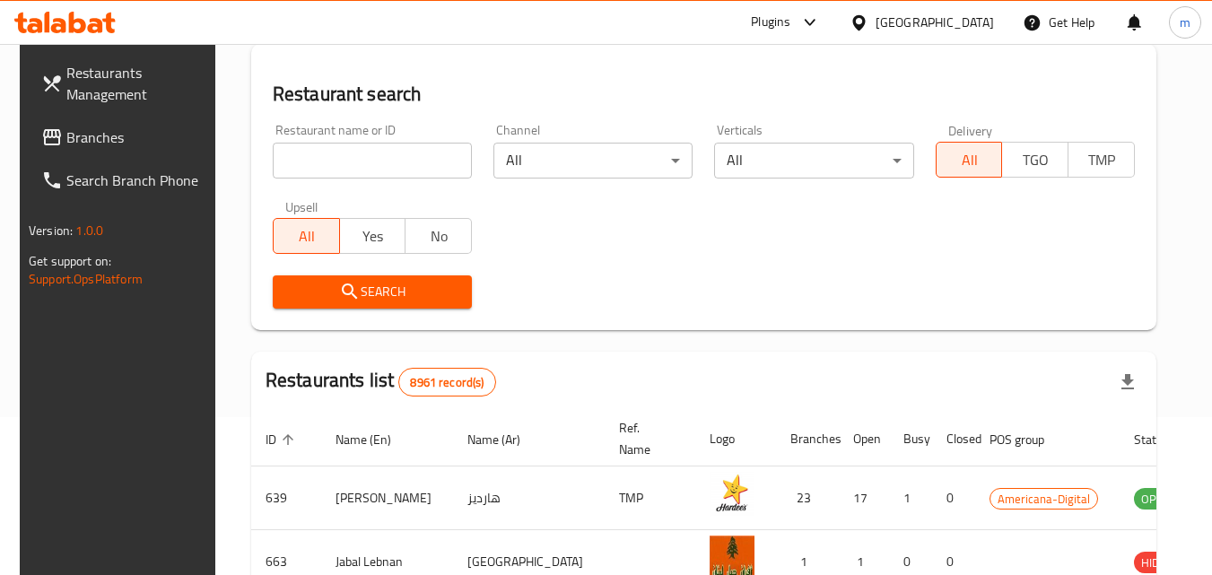
scroll to position [225, 0]
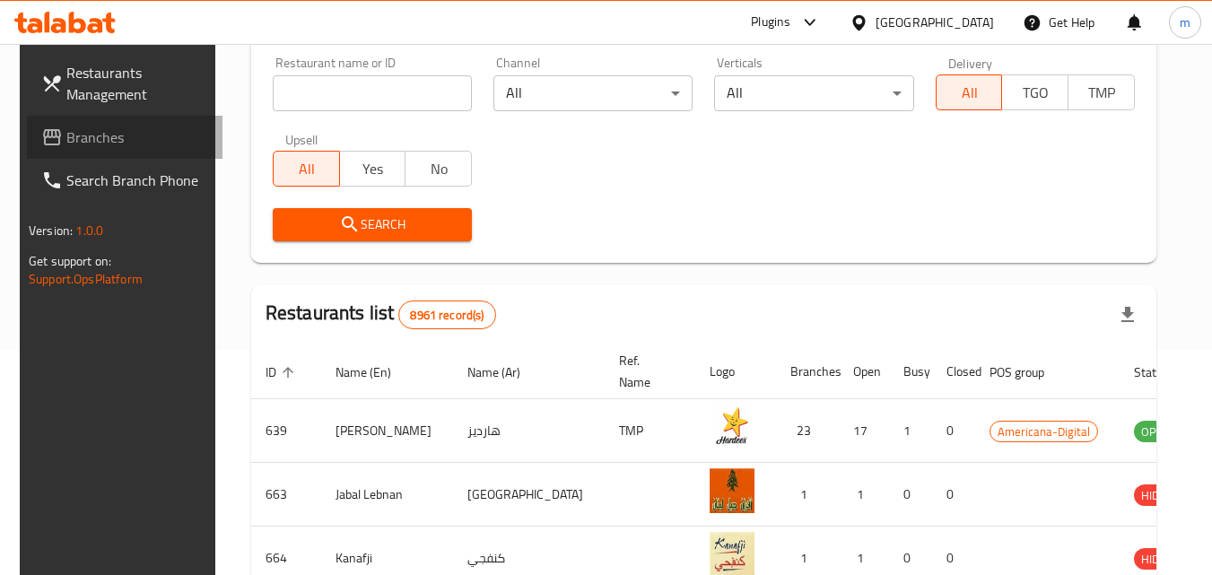
click at [103, 125] on link "Branches" at bounding box center [125, 137] width 196 height 43
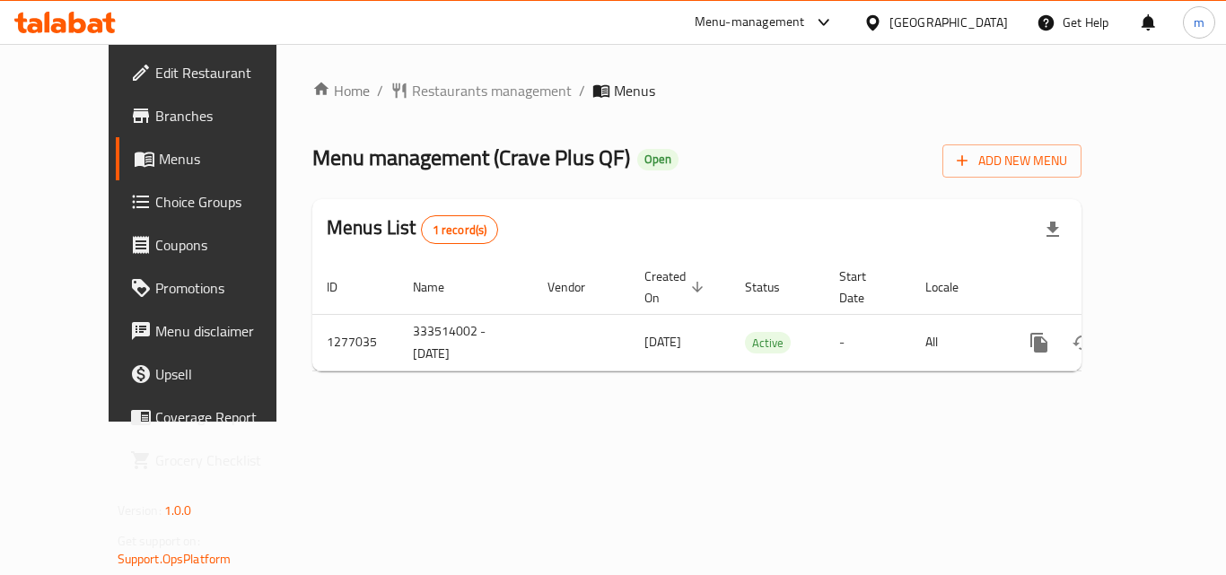
click at [393, 86] on div "Home / Restaurants management / Menus Menu management ( Crave Plus QF ) Open Ad…" at bounding box center [696, 233] width 769 height 306
click at [412, 83] on span "Restaurants management" at bounding box center [492, 91] width 160 height 22
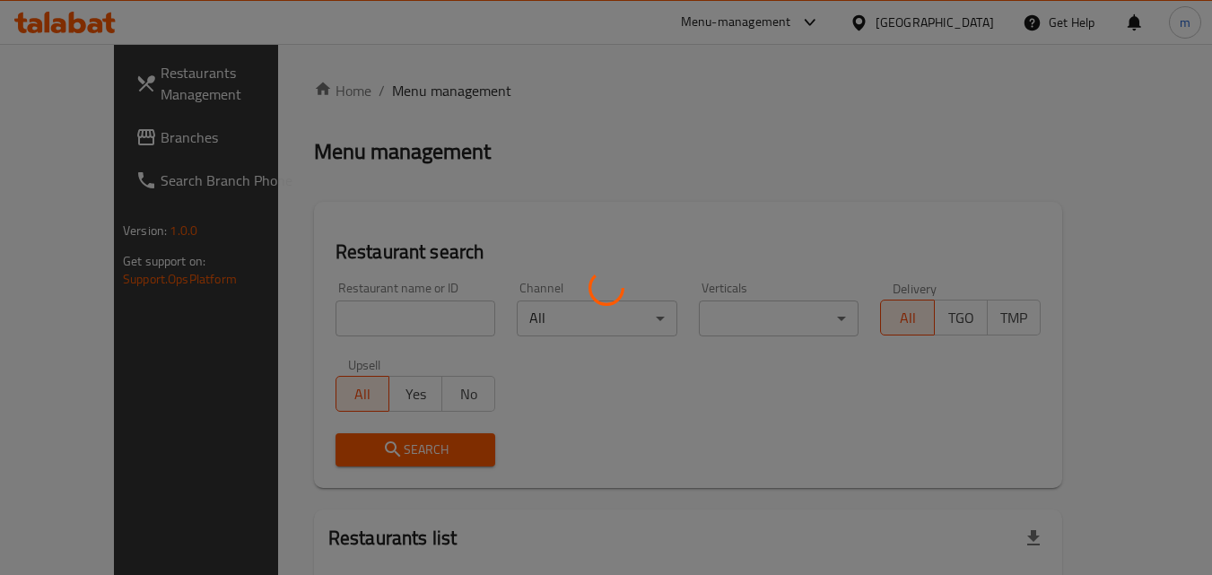
click at [371, 308] on div at bounding box center [606, 287] width 1212 height 575
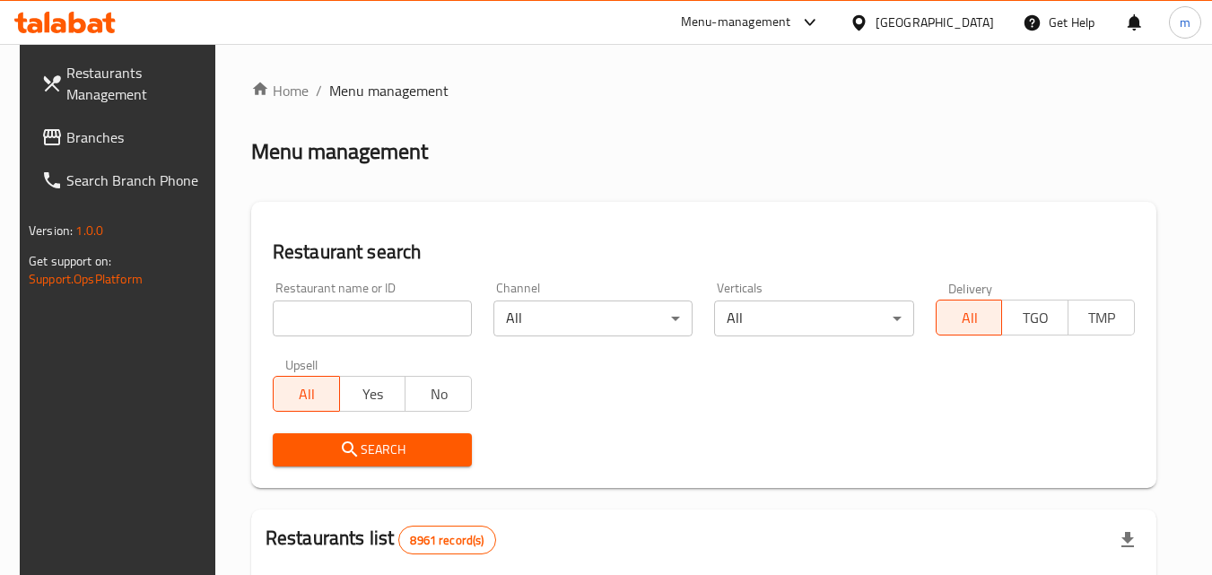
click at [371, 308] on input "search" at bounding box center [372, 319] width 199 height 36
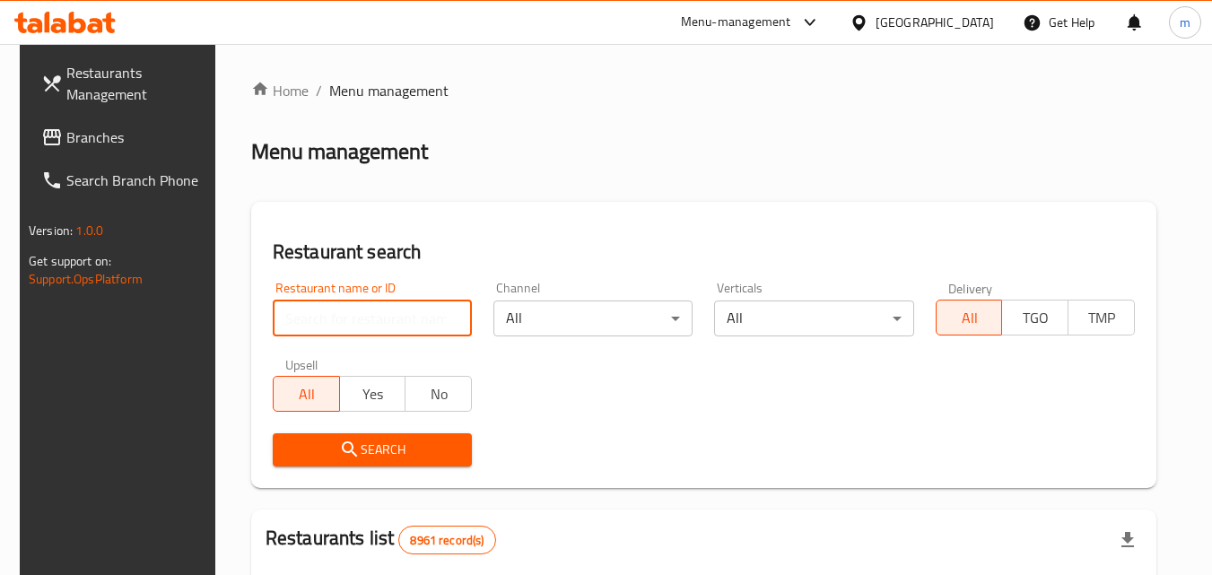
paste input "692214"
type input "692214"
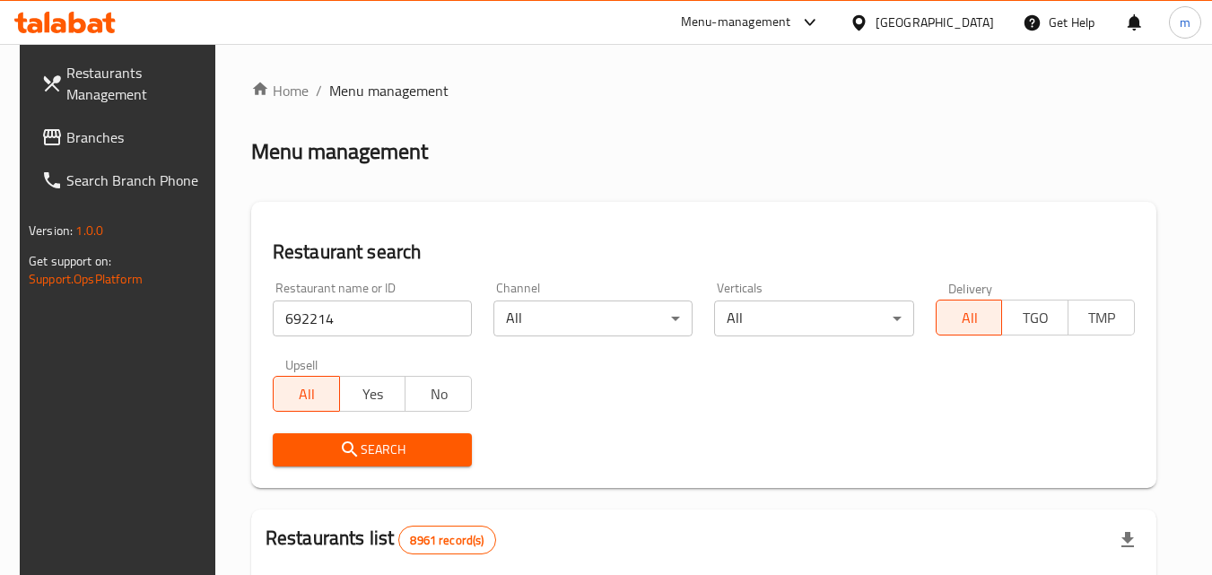
click at [363, 458] on span "Search" at bounding box center [372, 450] width 170 height 22
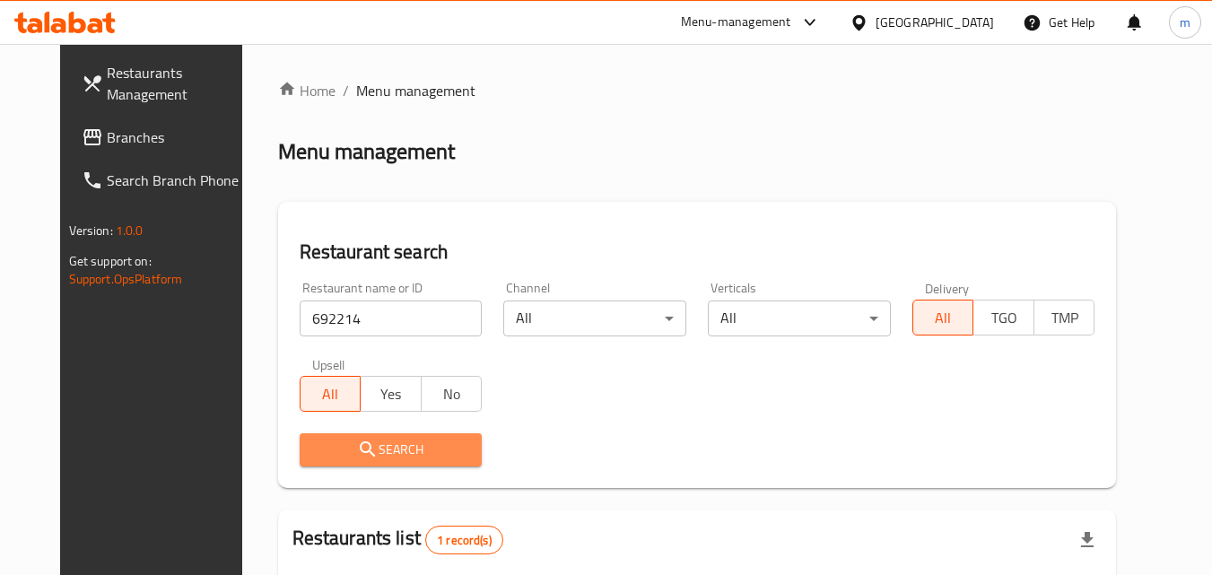
click at [373, 446] on span "Search" at bounding box center [391, 450] width 154 height 22
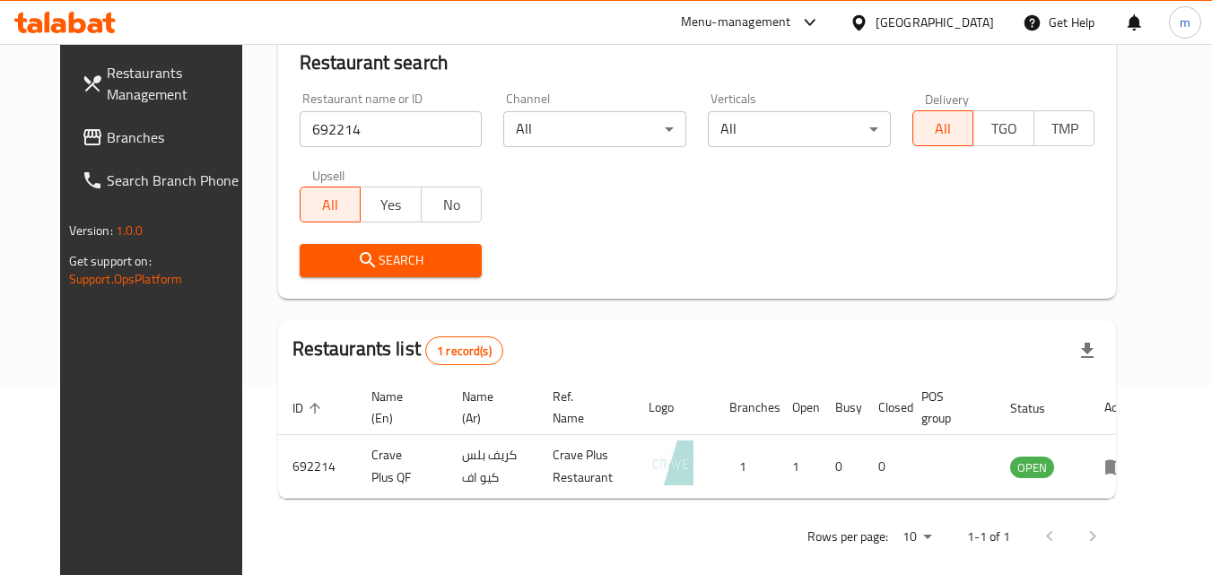
scroll to position [210, 0]
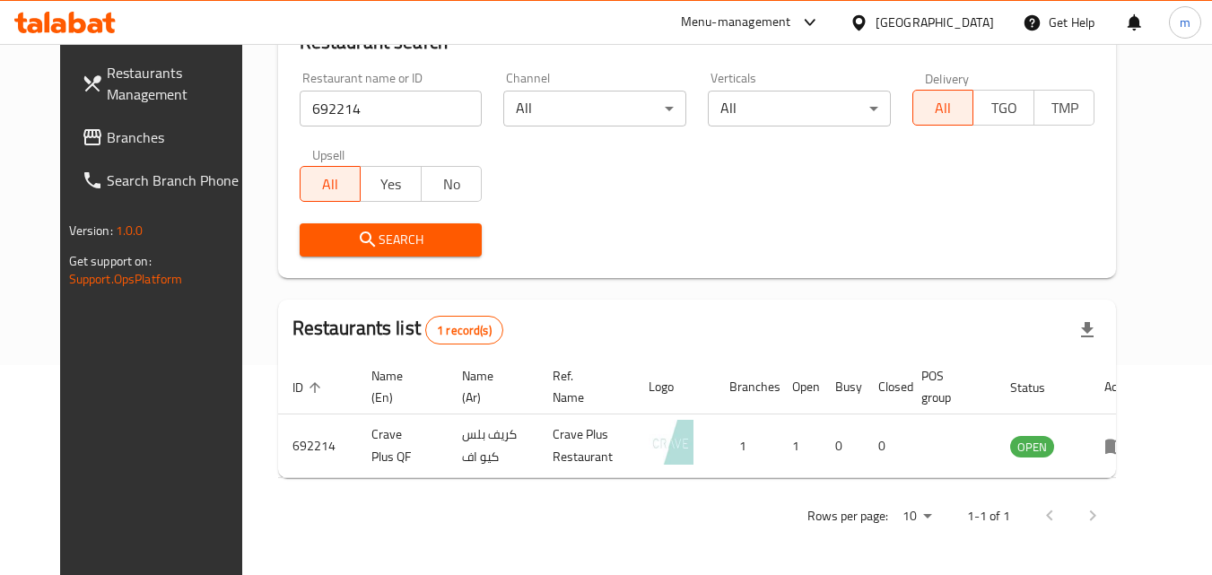
click at [102, 121] on link "Branches" at bounding box center [165, 137] width 196 height 43
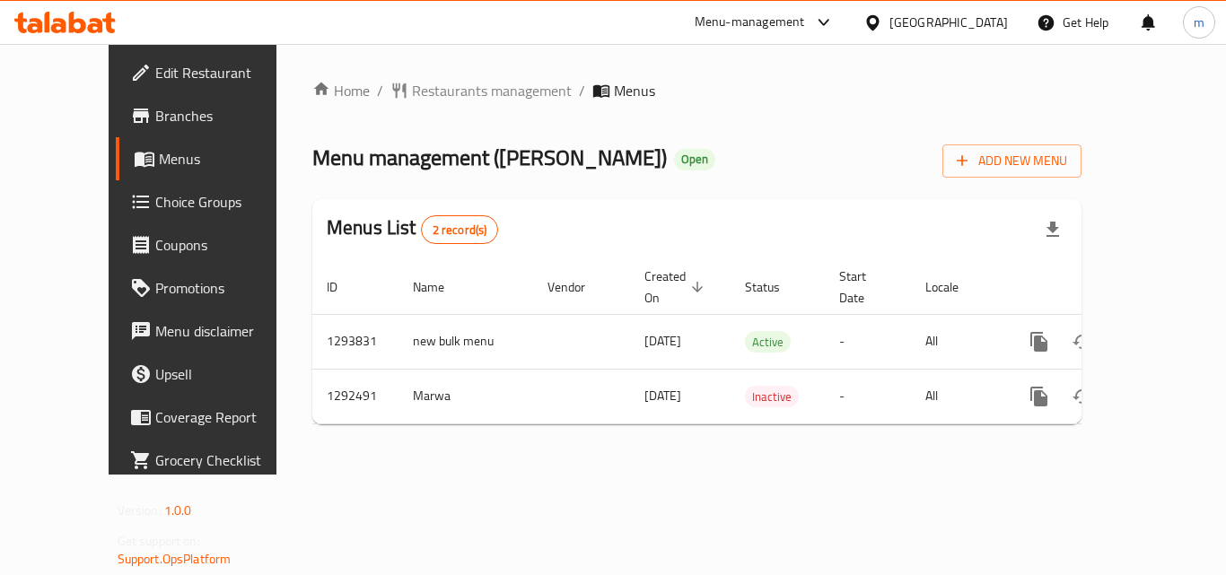
click at [374, 89] on div "Home / Restaurants management / Menus Menu management ( [PERSON_NAME] ) Open Ad…" at bounding box center [696, 259] width 769 height 359
click at [412, 89] on span "Restaurants management" at bounding box center [492, 91] width 160 height 22
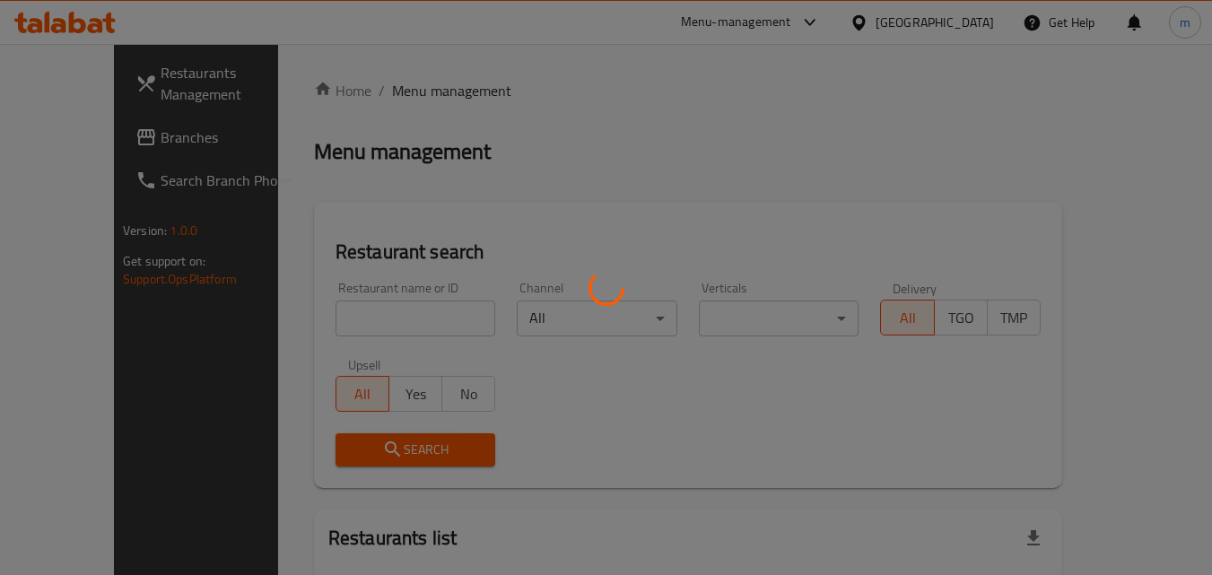
click at [328, 295] on div at bounding box center [606, 287] width 1212 height 575
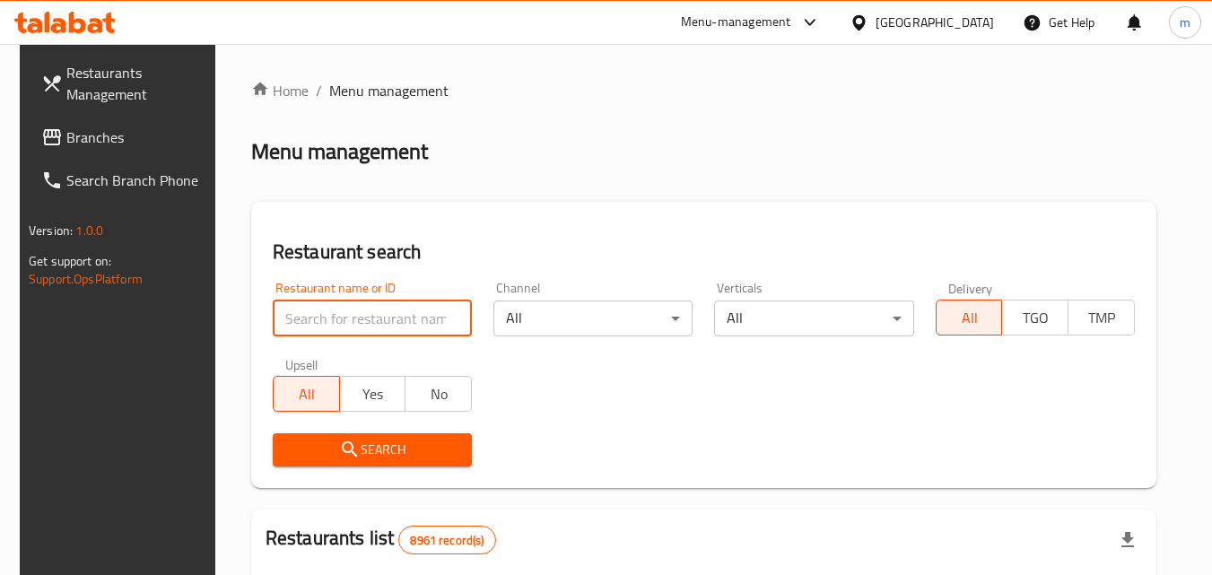
click at [325, 306] on input "search" at bounding box center [372, 319] width 199 height 36
paste input "699001"
type input "699001"
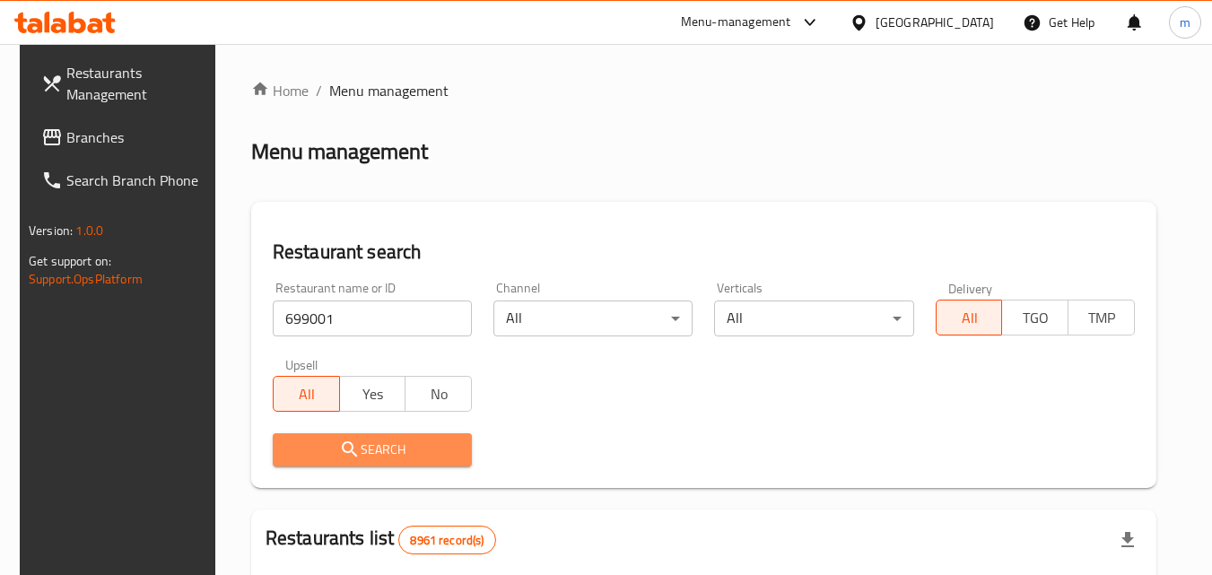
click at [354, 446] on span "Search" at bounding box center [372, 450] width 170 height 22
click at [354, 449] on div at bounding box center [606, 287] width 1212 height 575
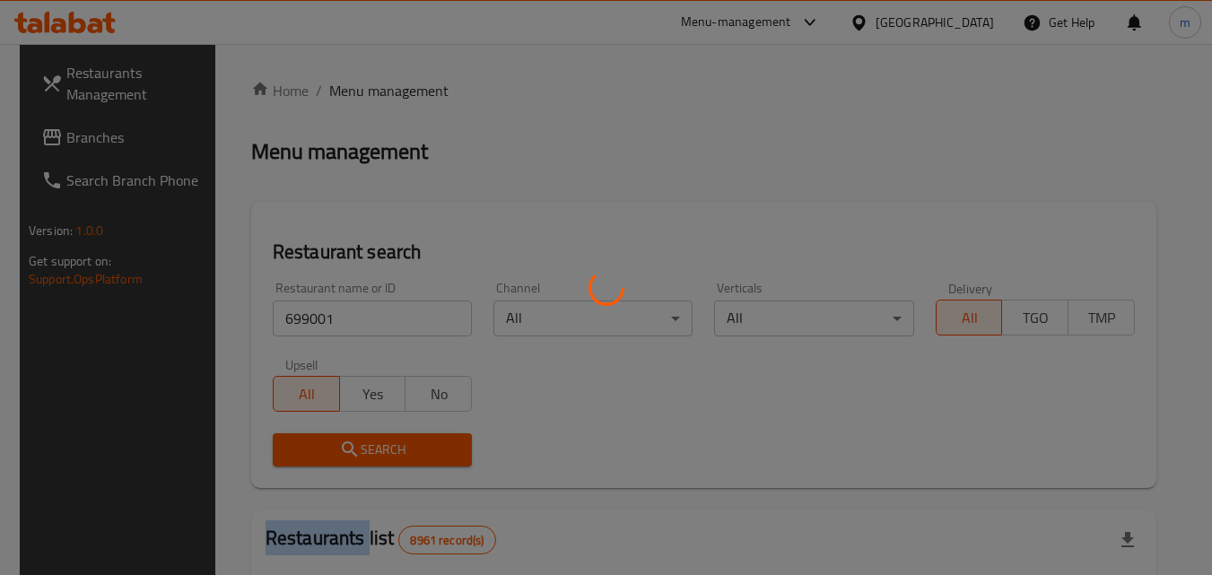
click at [354, 449] on div at bounding box center [606, 287] width 1212 height 575
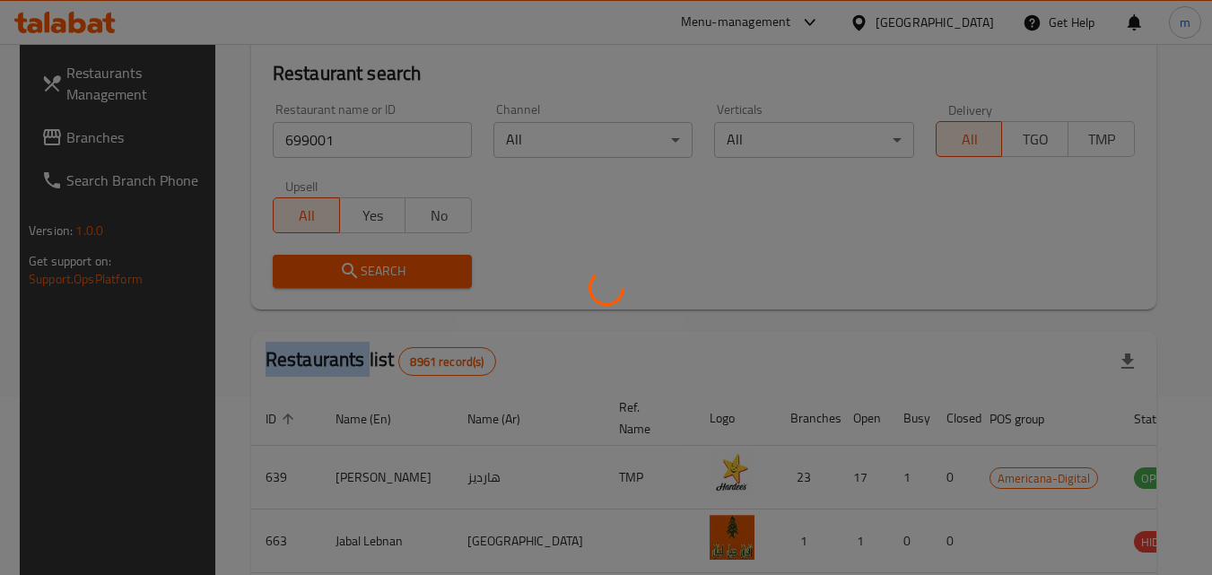
scroll to position [179, 0]
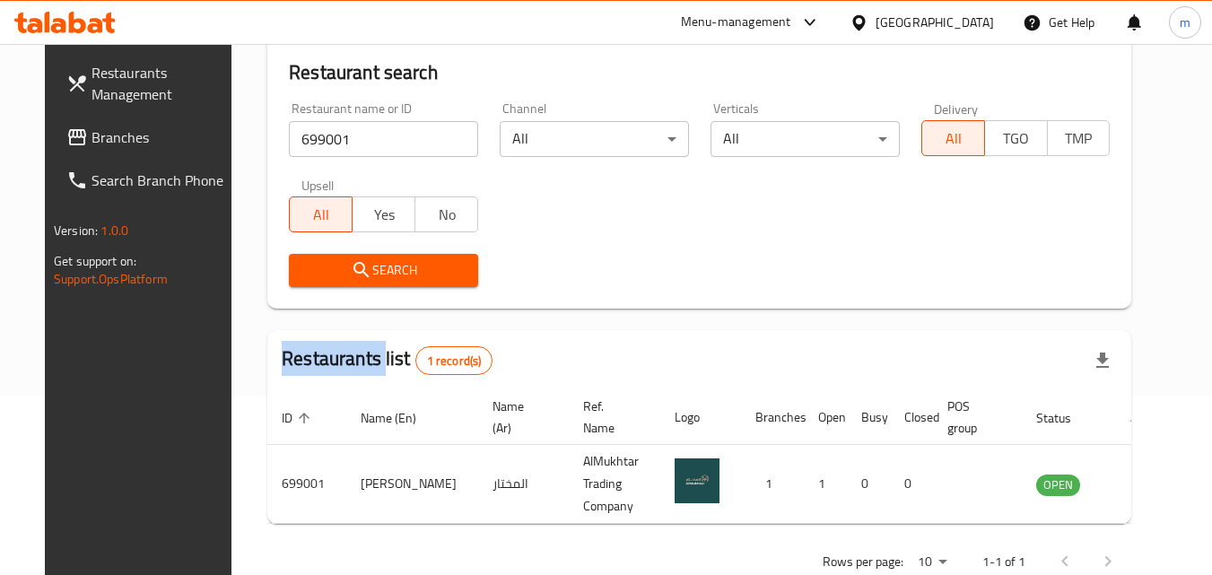
click at [423, 273] on span "Search" at bounding box center [383, 270] width 161 height 22
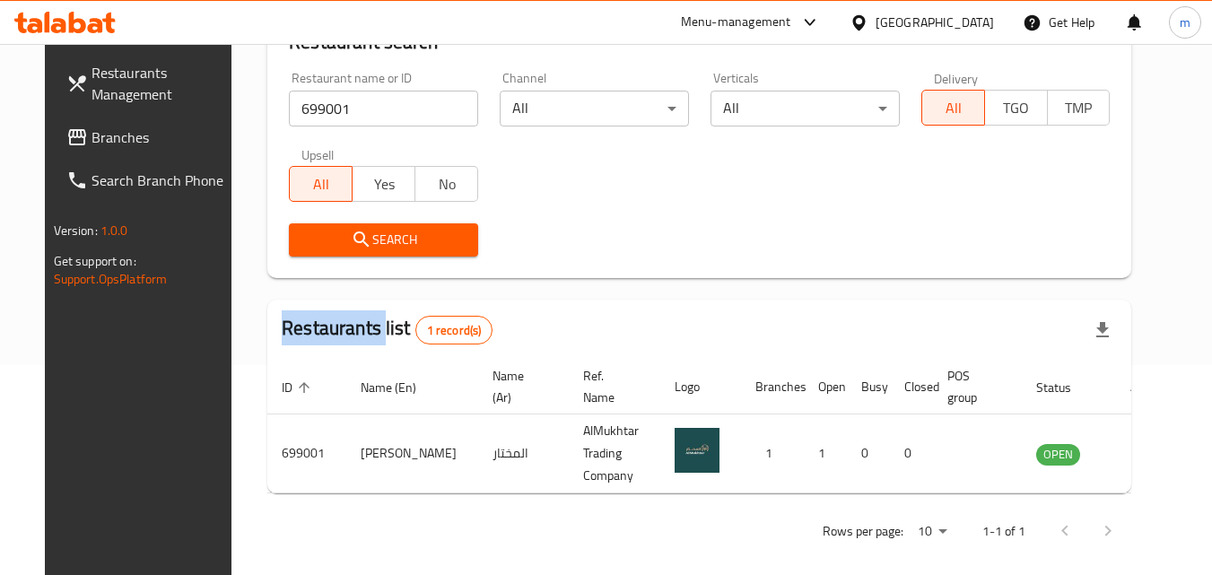
click at [868, 21] on icon at bounding box center [859, 22] width 19 height 19
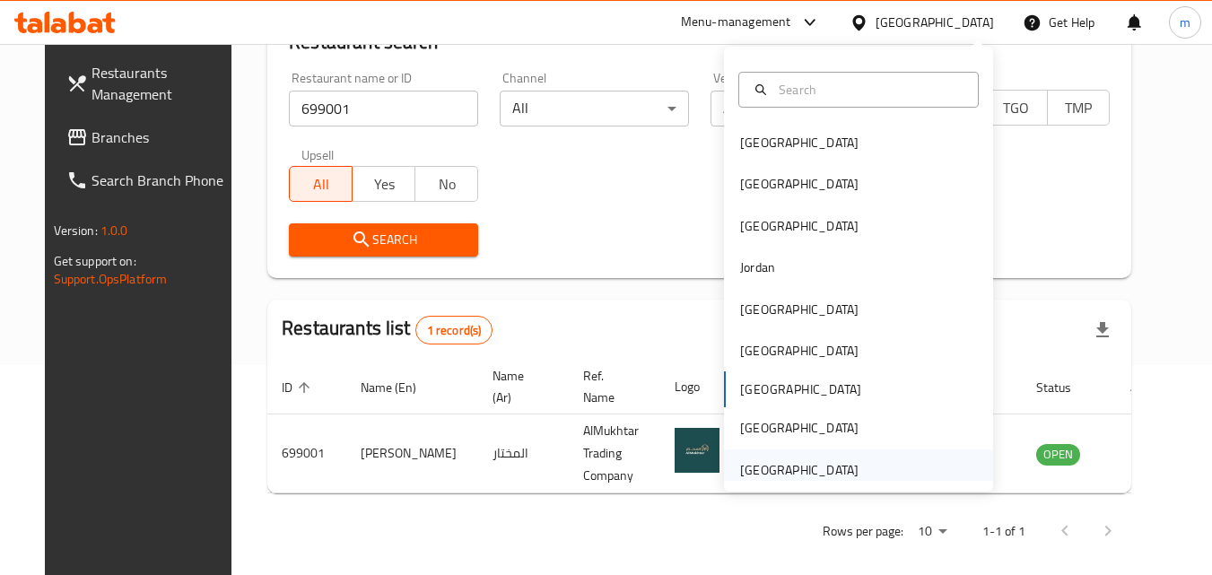
click at [794, 460] on div "[GEOGRAPHIC_DATA]" at bounding box center [799, 470] width 118 height 20
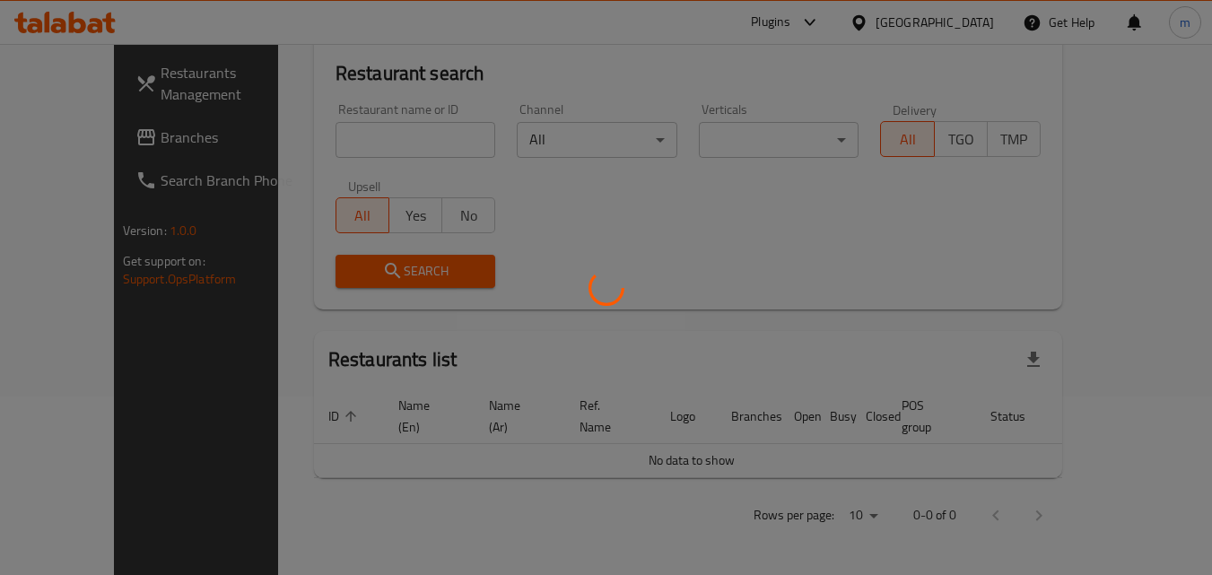
scroll to position [158, 0]
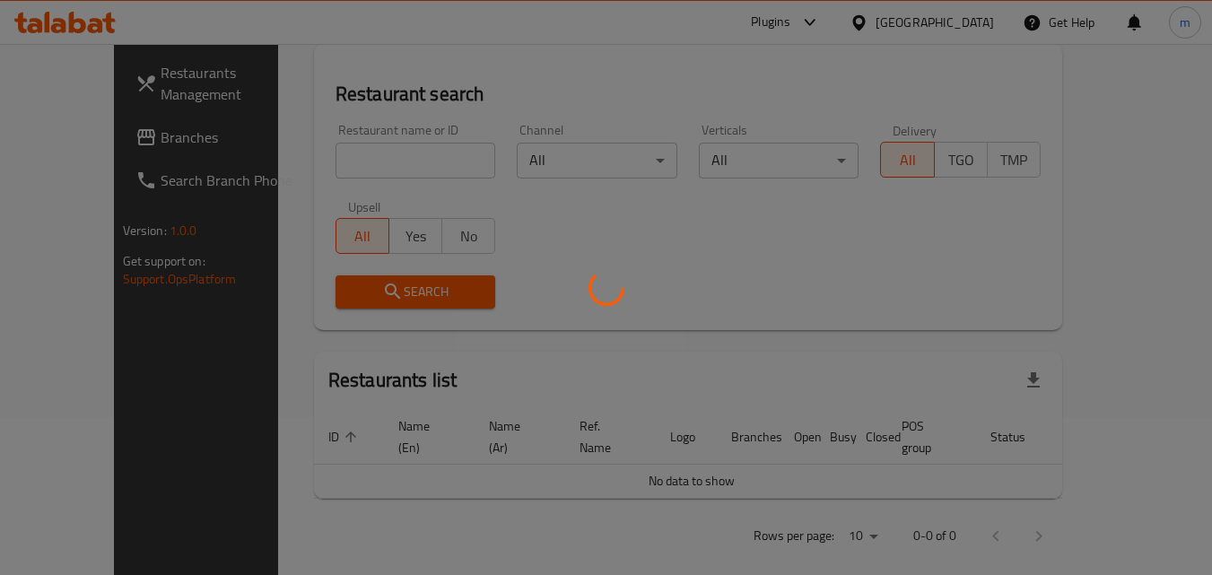
click at [64, 124] on div at bounding box center [606, 287] width 1212 height 575
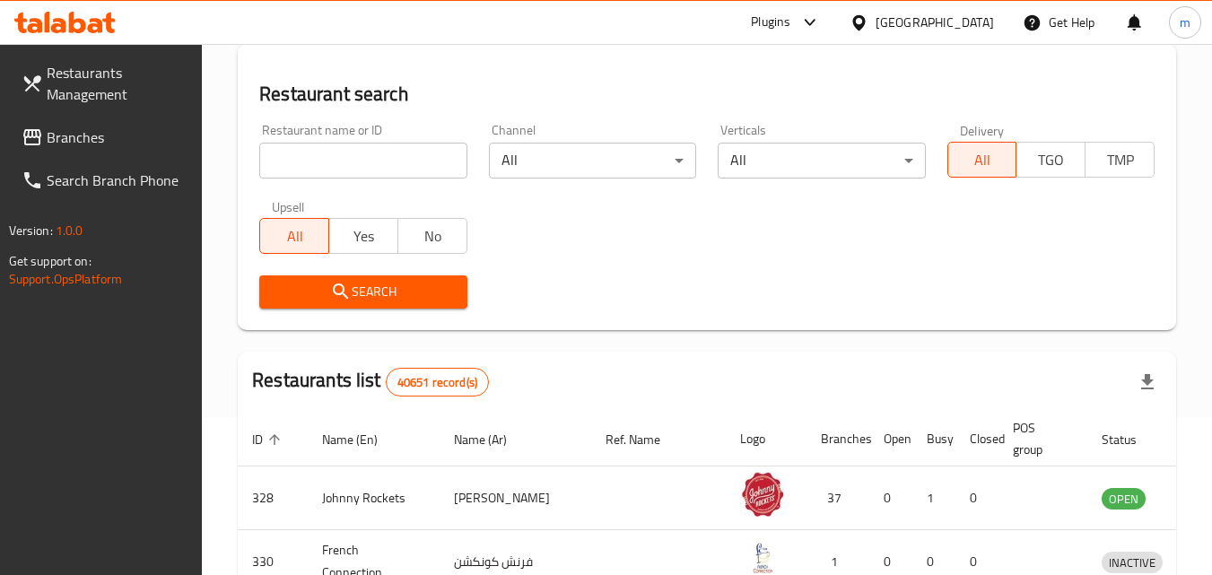
scroll to position [210, 0]
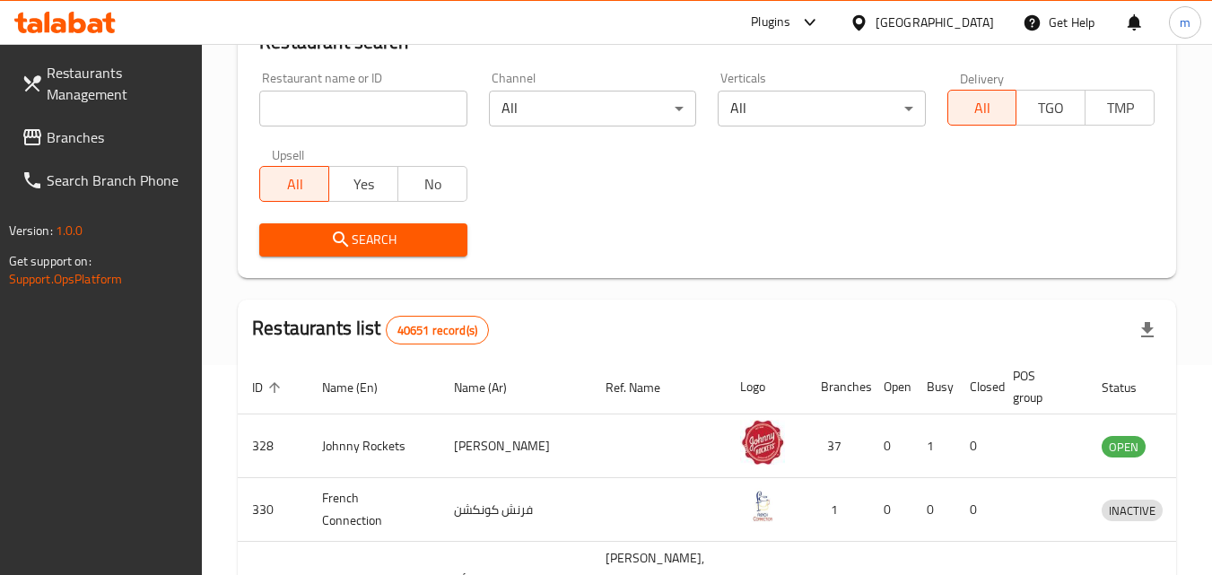
click at [68, 133] on span "Branches" at bounding box center [118, 138] width 142 height 22
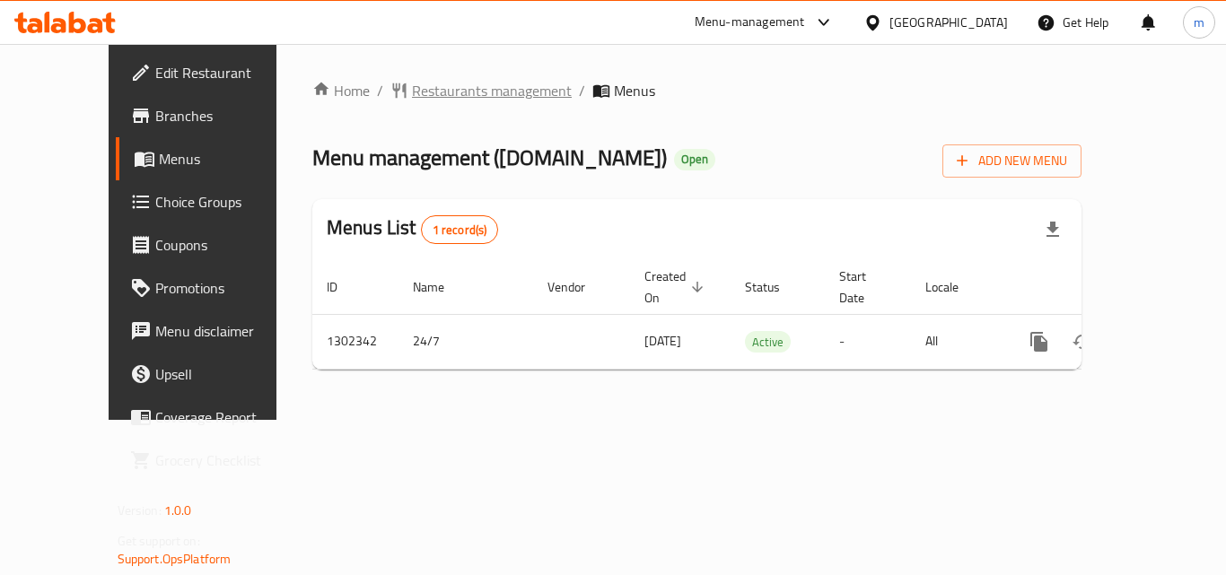
click at [412, 80] on span "Restaurants management" at bounding box center [492, 91] width 160 height 22
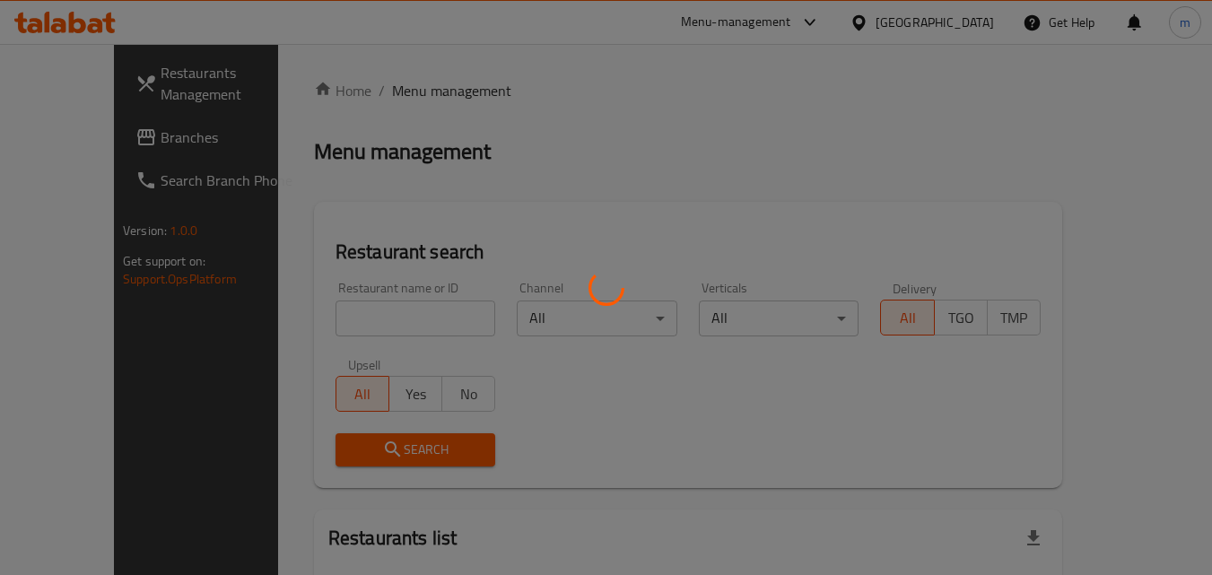
scroll to position [90, 0]
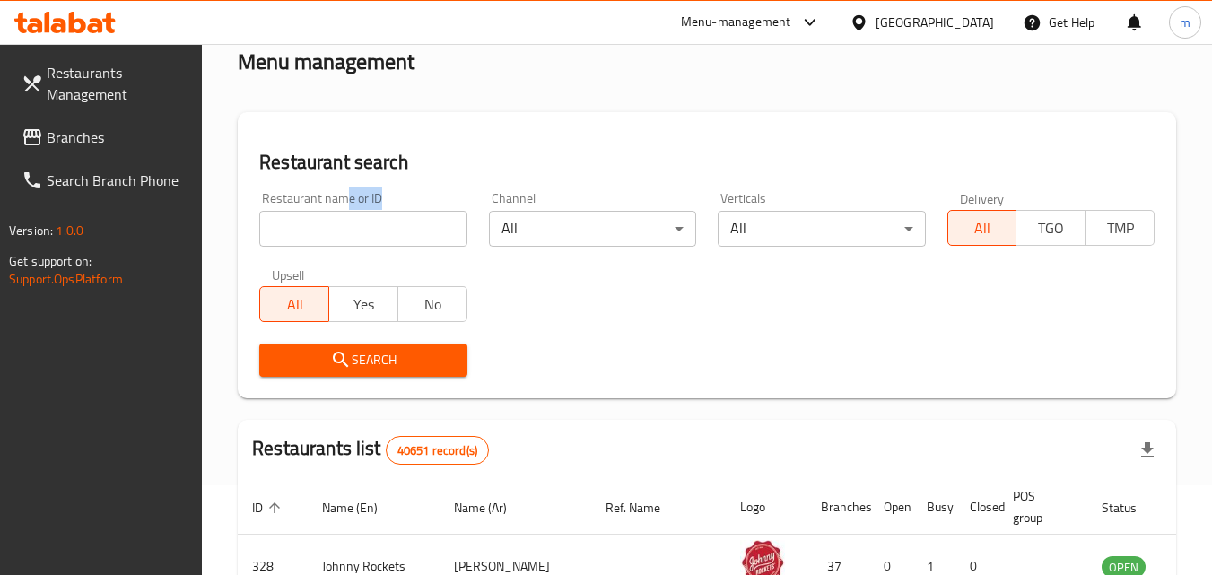
drag, startPoint x: 344, startPoint y: 204, endPoint x: 342, endPoint y: 230, distance: 26.1
click at [342, 230] on div "Restaurant name or ID Restaurant name or ID" at bounding box center [362, 219] width 207 height 55
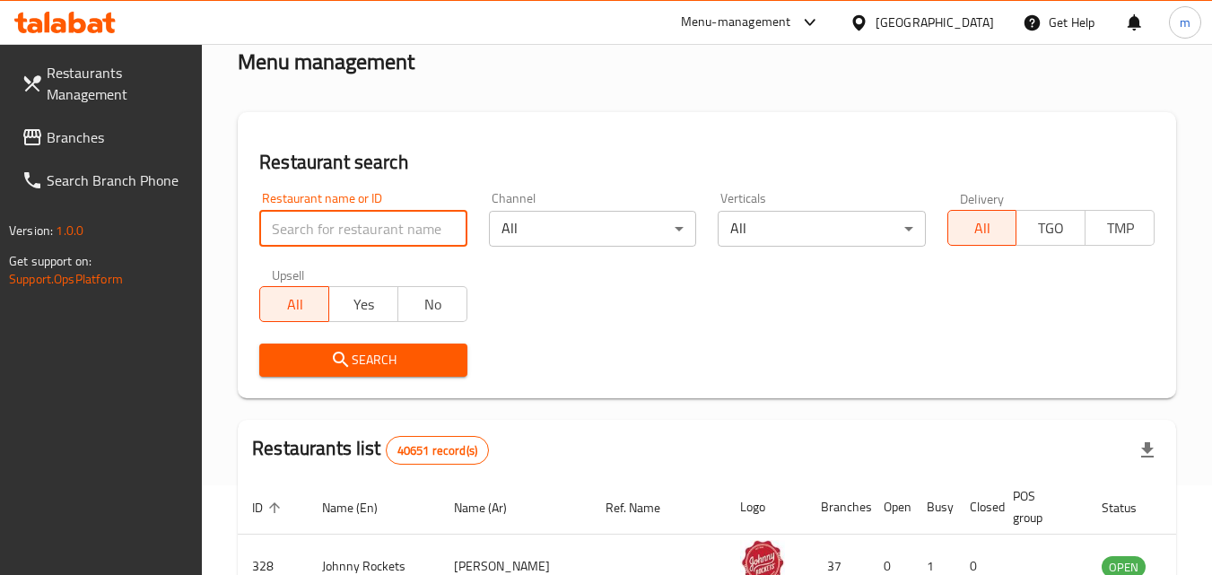
click at [342, 230] on input "search" at bounding box center [362, 229] width 207 height 36
paste input "702400"
type input "702400"
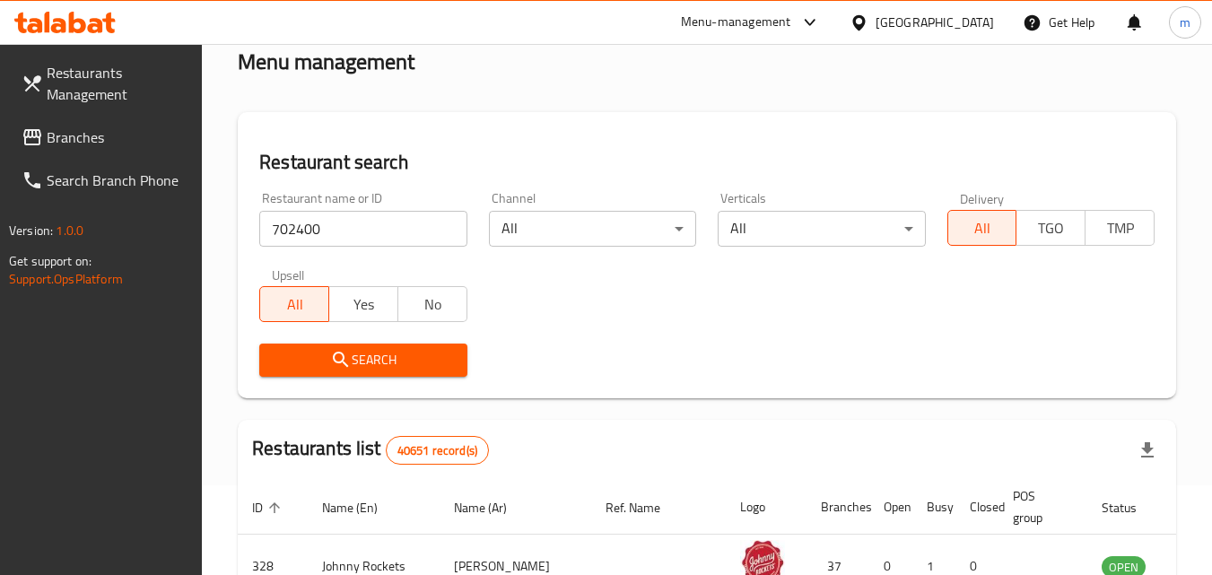
click at [349, 363] on icon "submit" at bounding box center [341, 360] width 22 height 22
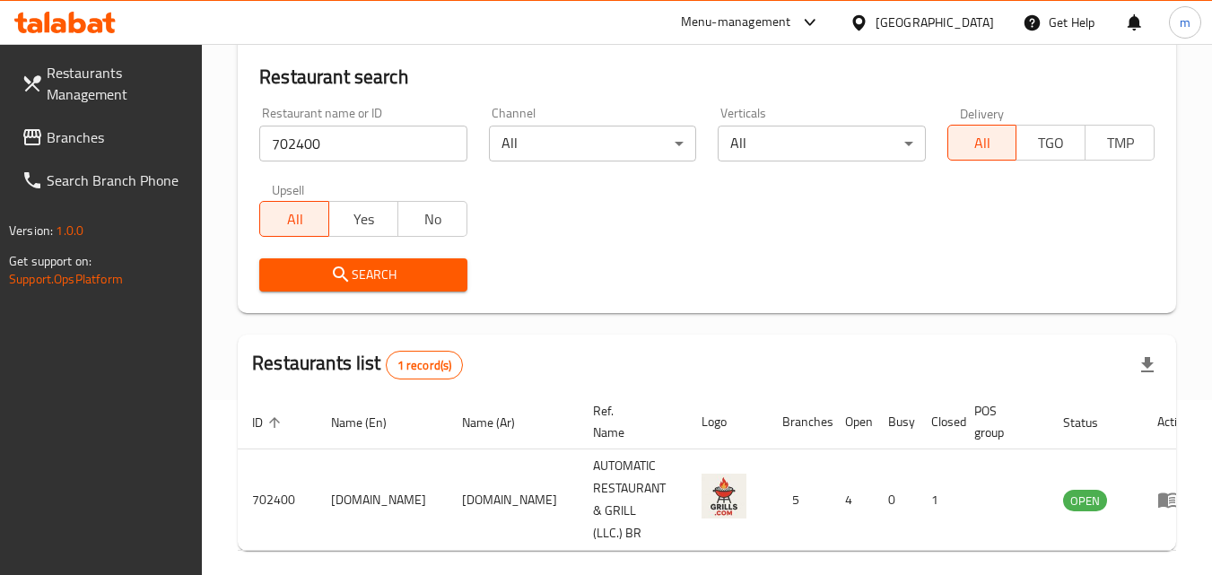
scroll to position [225, 0]
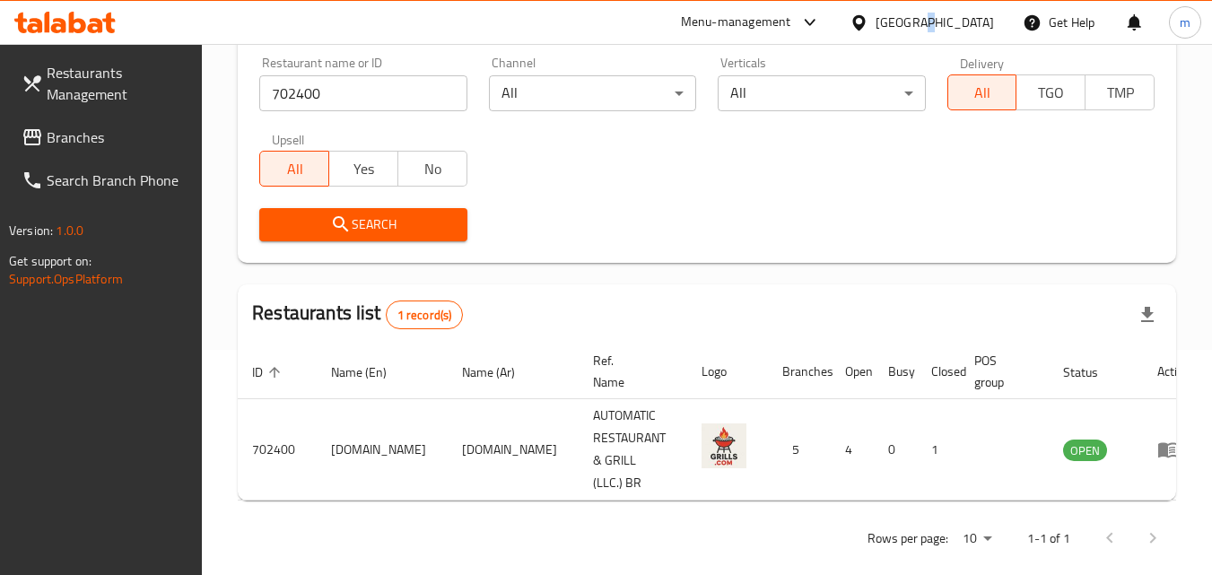
click at [921, 37] on div "[GEOGRAPHIC_DATA]" at bounding box center [921, 22] width 173 height 43
click at [921, 31] on div "[GEOGRAPHIC_DATA]" at bounding box center [935, 23] width 118 height 20
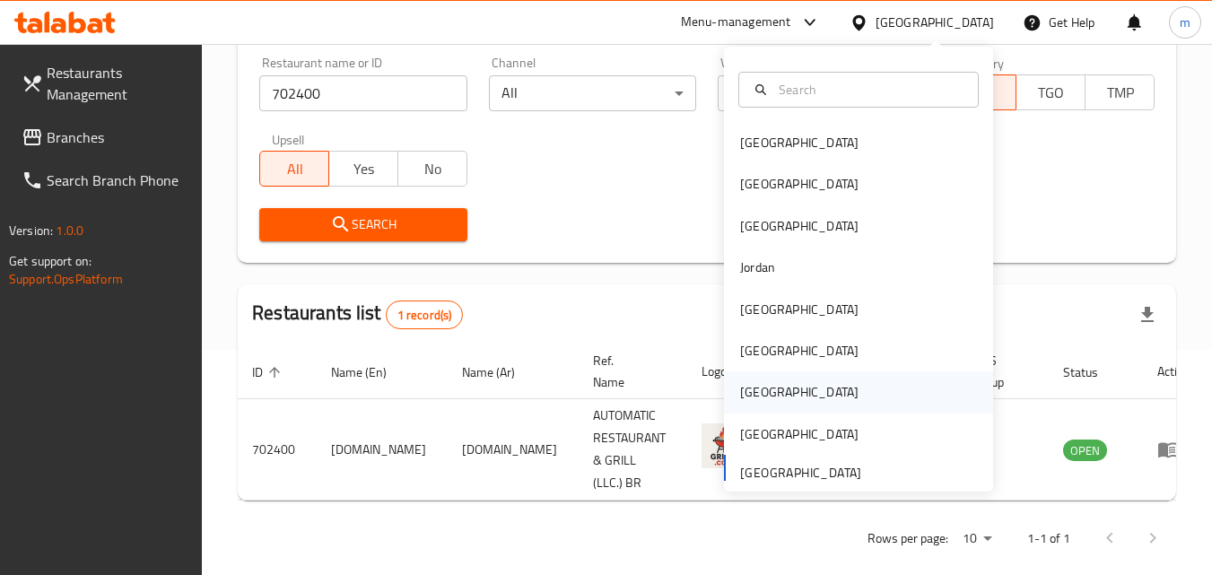
click at [747, 397] on div "[GEOGRAPHIC_DATA]" at bounding box center [799, 392] width 118 height 20
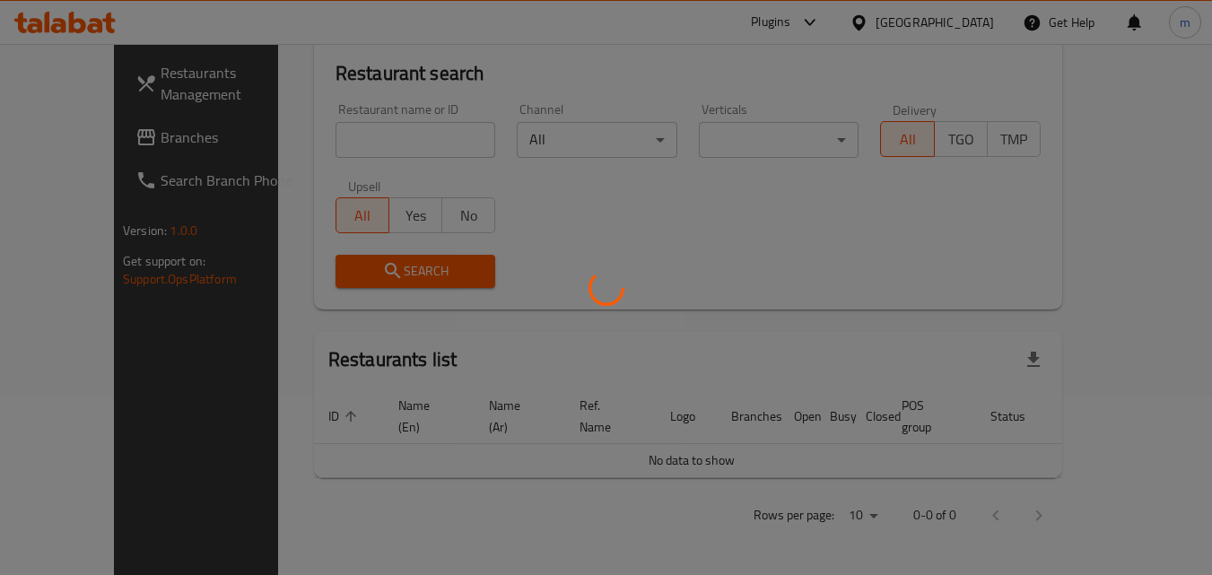
scroll to position [158, 0]
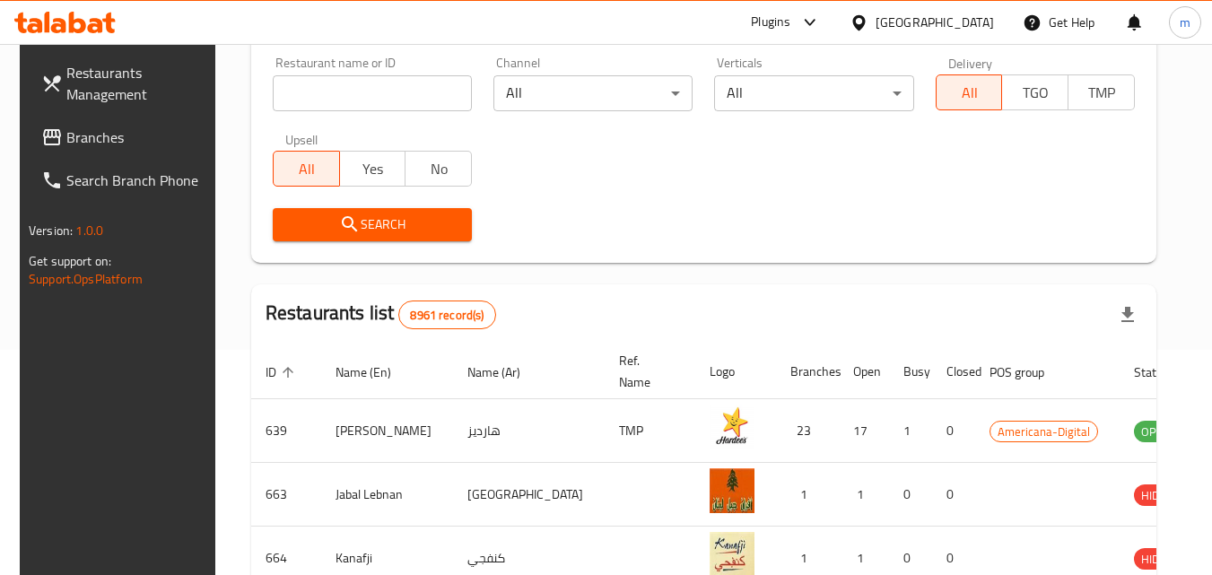
click at [66, 138] on span "Branches" at bounding box center [137, 138] width 142 height 22
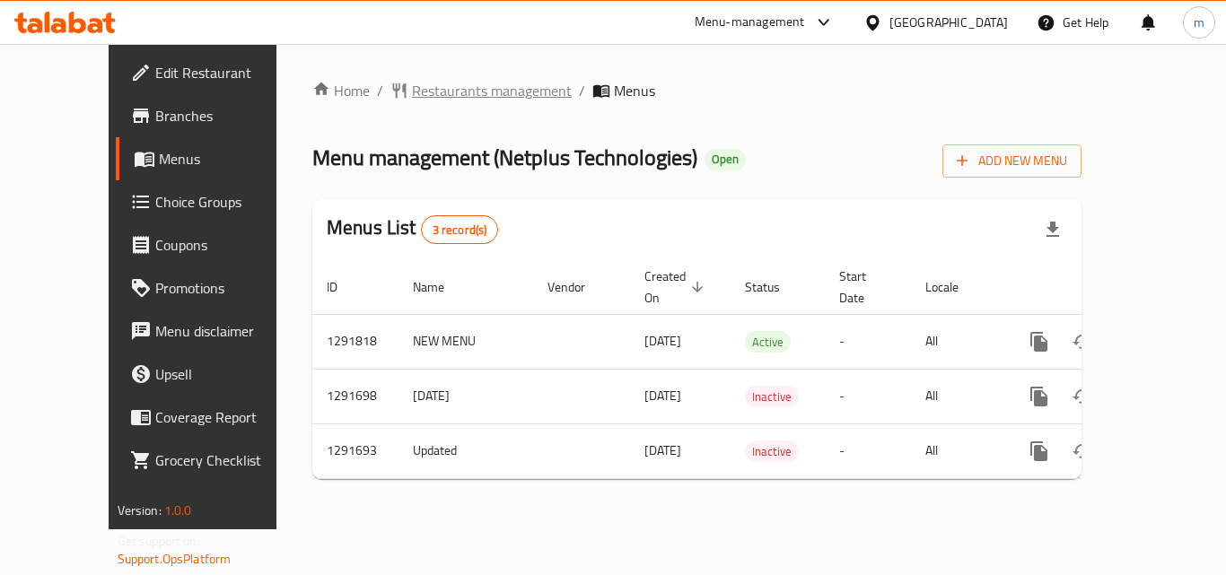
click at [412, 90] on span "Restaurants management" at bounding box center [492, 91] width 160 height 22
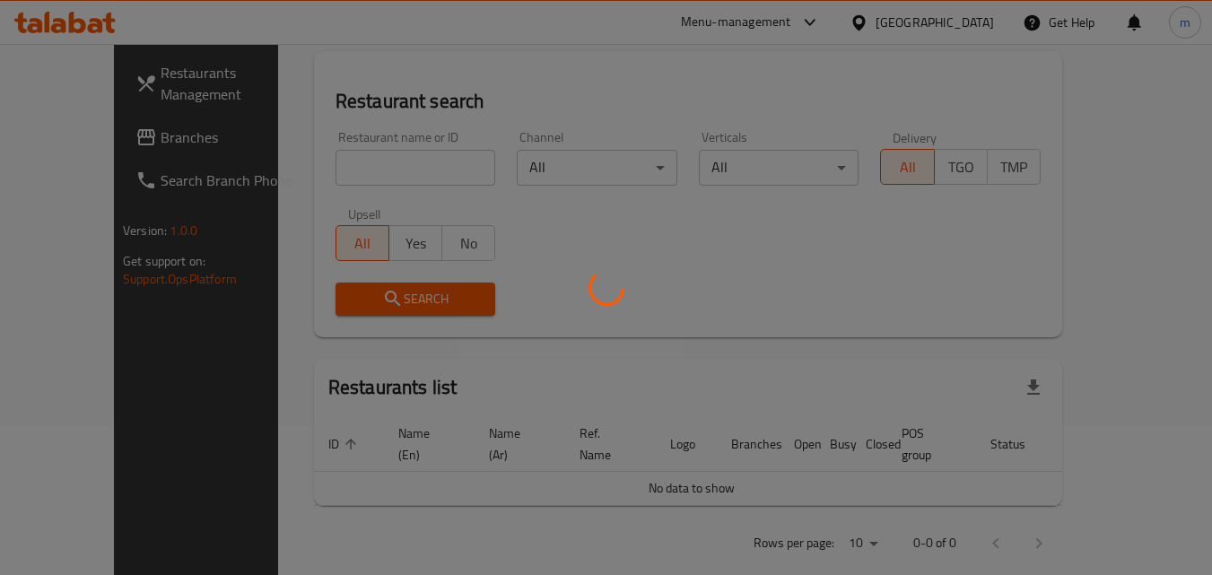
scroll to position [158, 0]
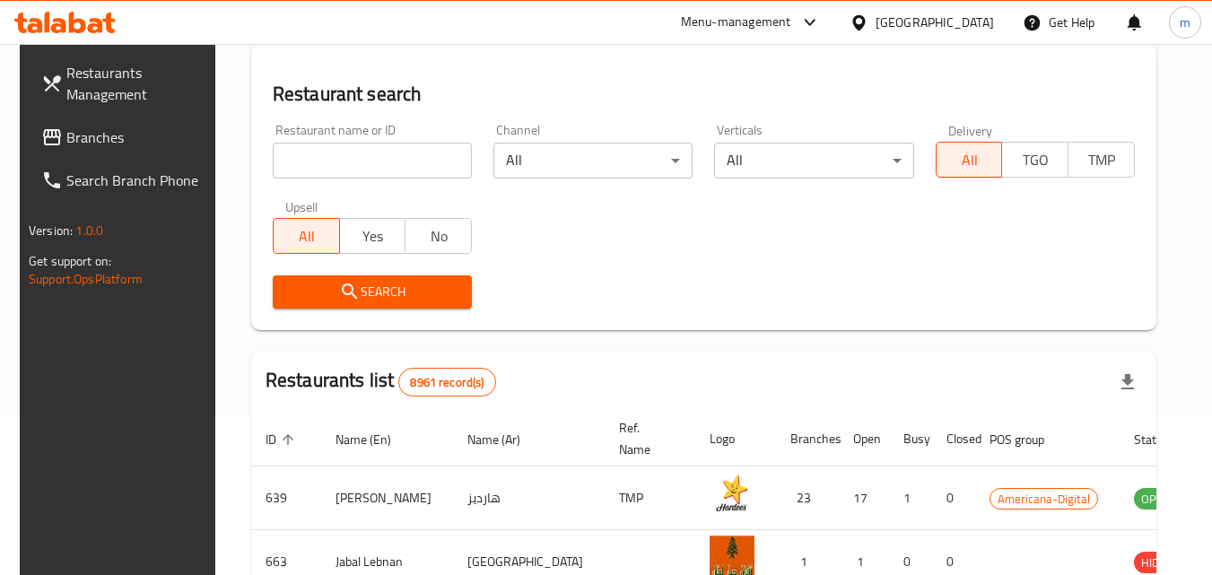
click at [310, 167] on input "search" at bounding box center [372, 161] width 199 height 36
paste input "698555"
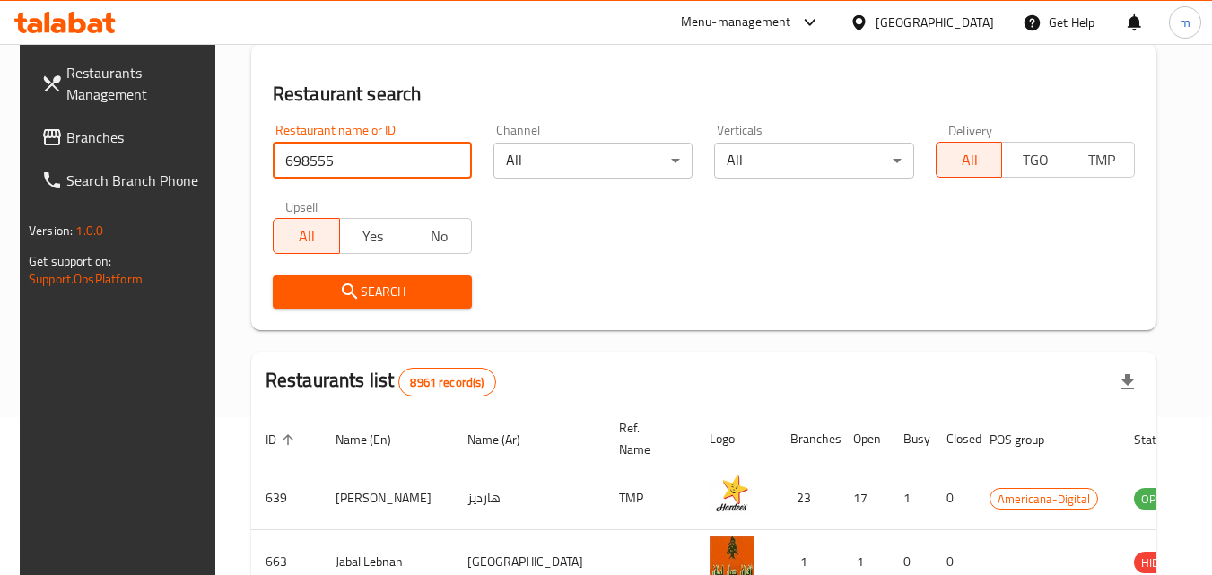
type input "698555"
click at [413, 304] on button "Search" at bounding box center [372, 291] width 199 height 33
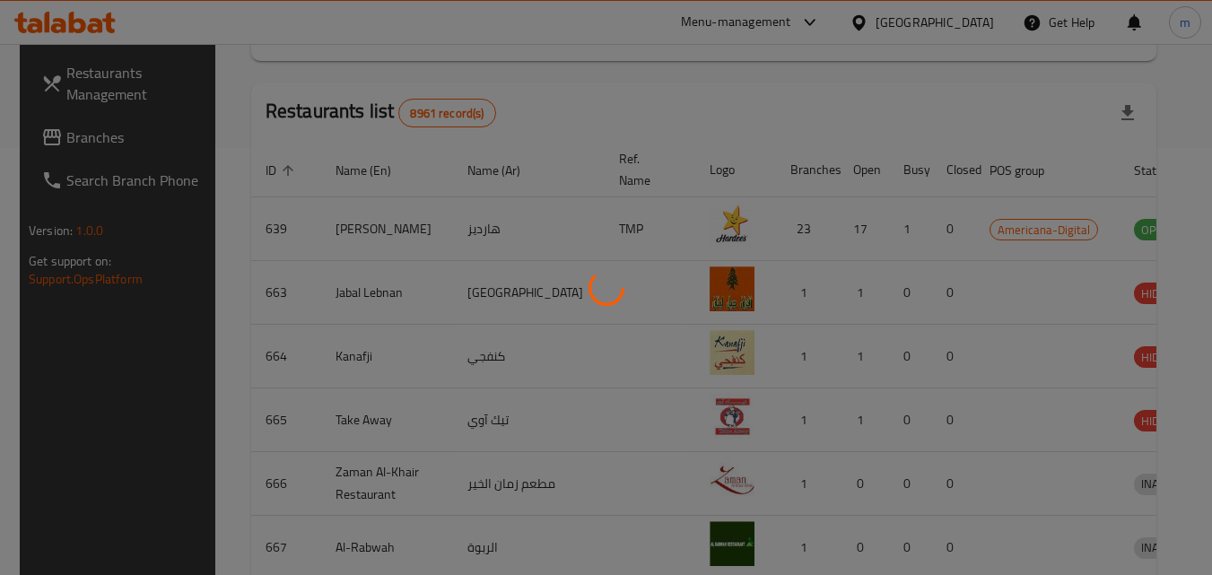
scroll to position [248, 0]
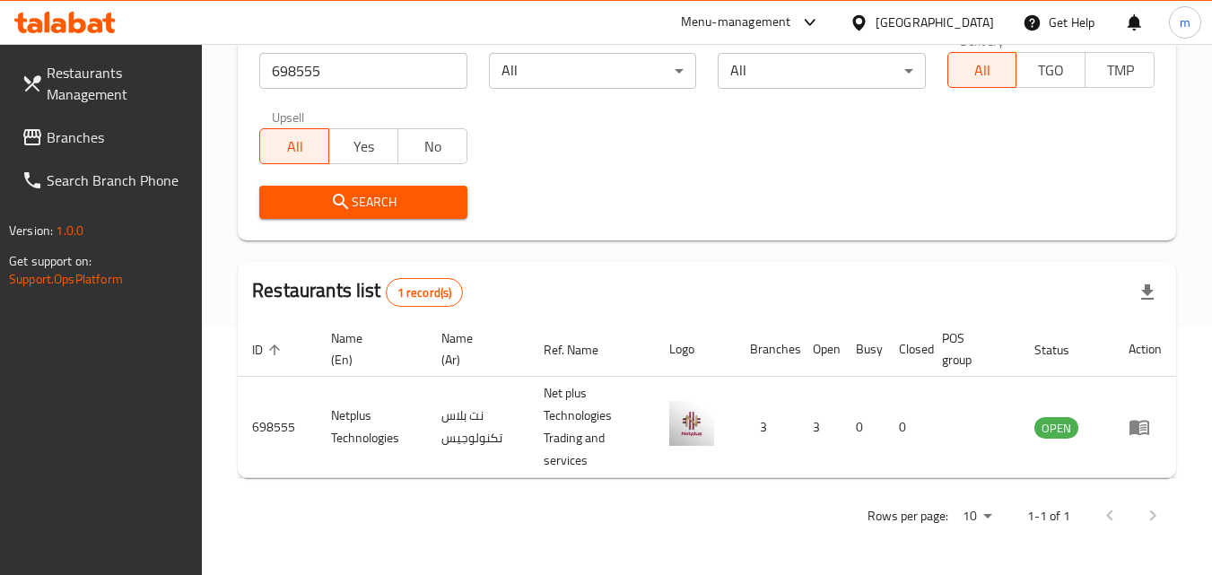
click at [865, 25] on icon at bounding box center [858, 21] width 13 height 15
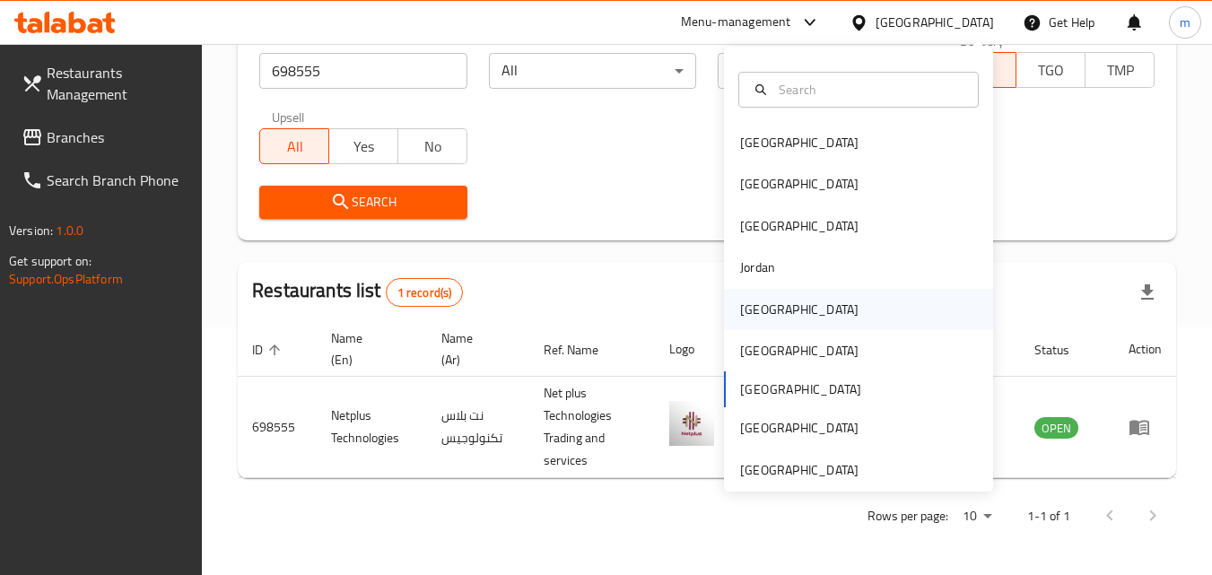
click at [753, 311] on div "[GEOGRAPHIC_DATA]" at bounding box center [799, 310] width 118 height 20
